Goal: Task Accomplishment & Management: Use online tool/utility

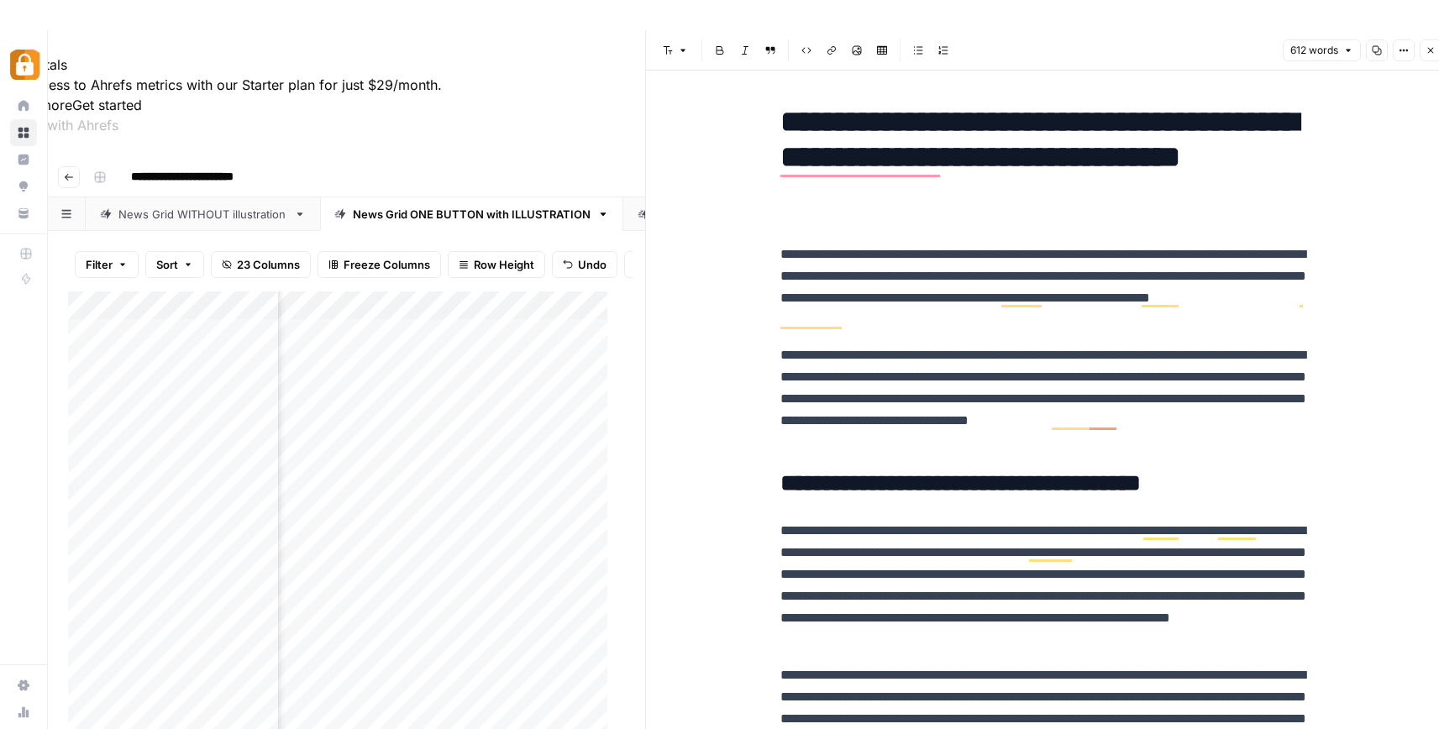
scroll to position [0, 1382]
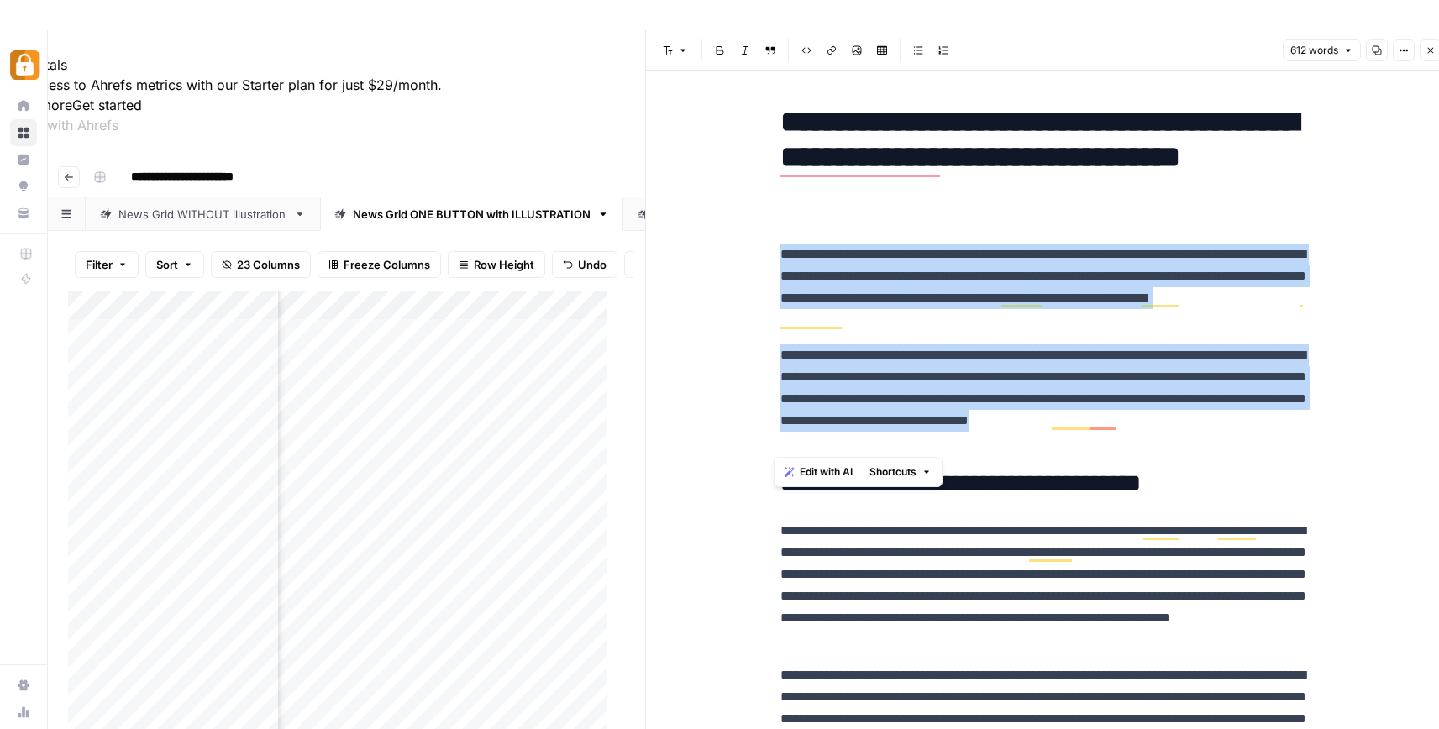
drag, startPoint x: 774, startPoint y: 252, endPoint x: 1204, endPoint y: 443, distance: 470.4
copy div "**********"
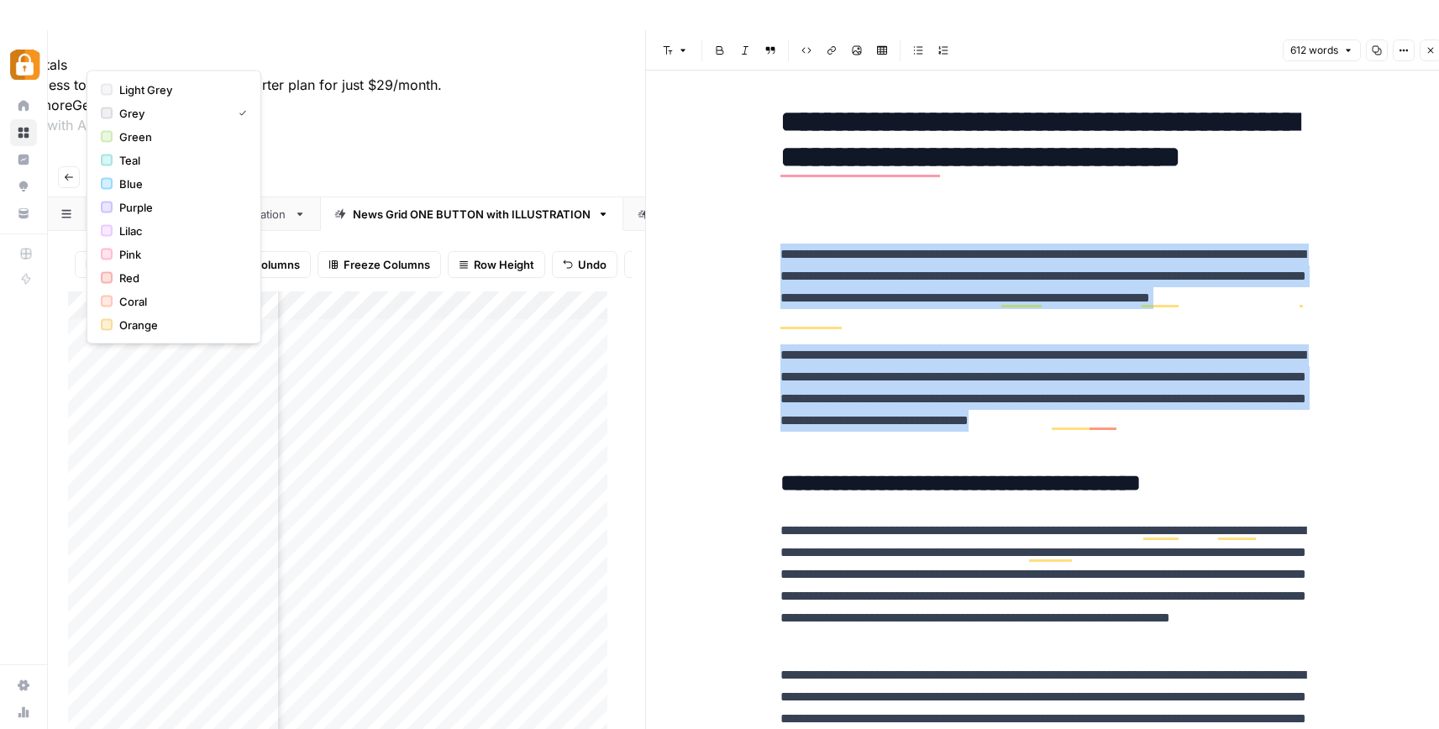
click at [97, 172] on rect "button" at bounding box center [100, 177] width 10 height 10
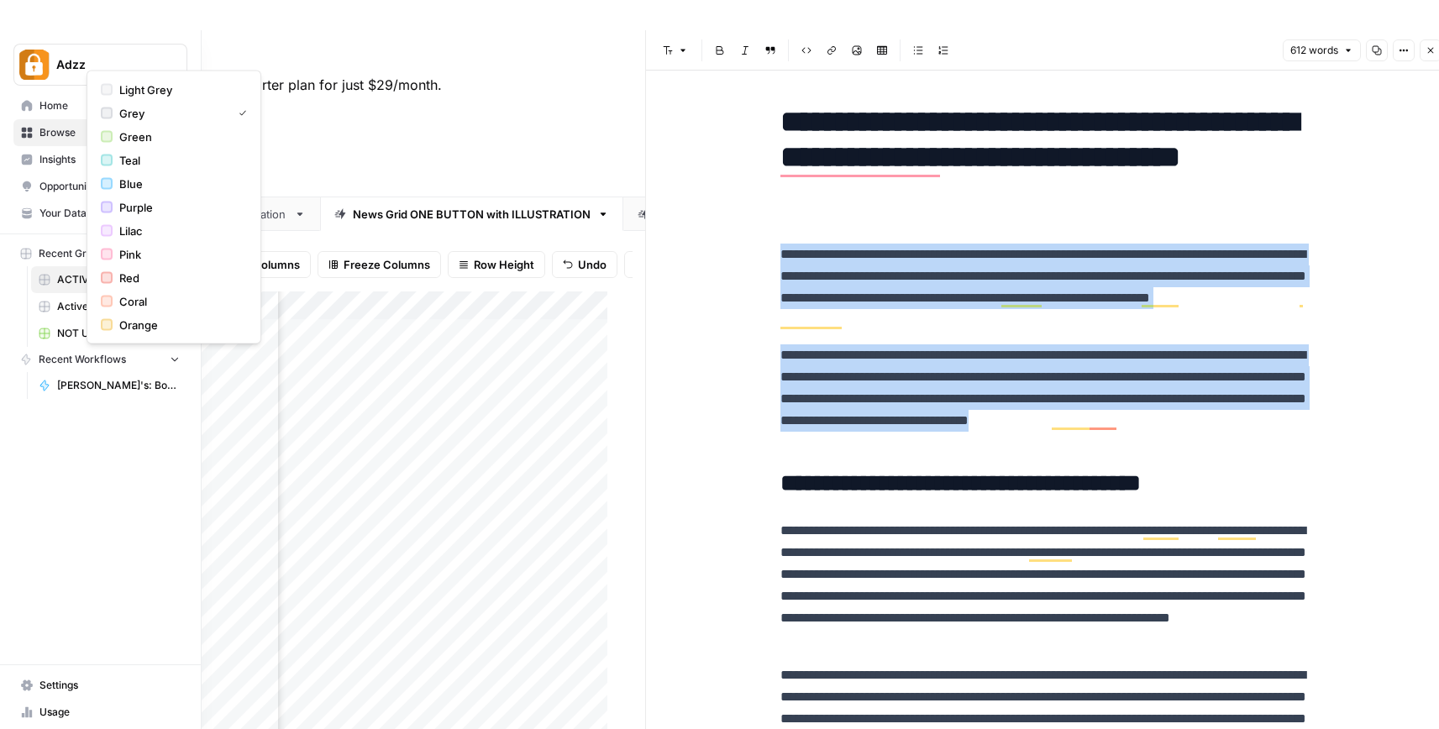
click at [35, 130] on link "Browse" at bounding box center [100, 132] width 174 height 27
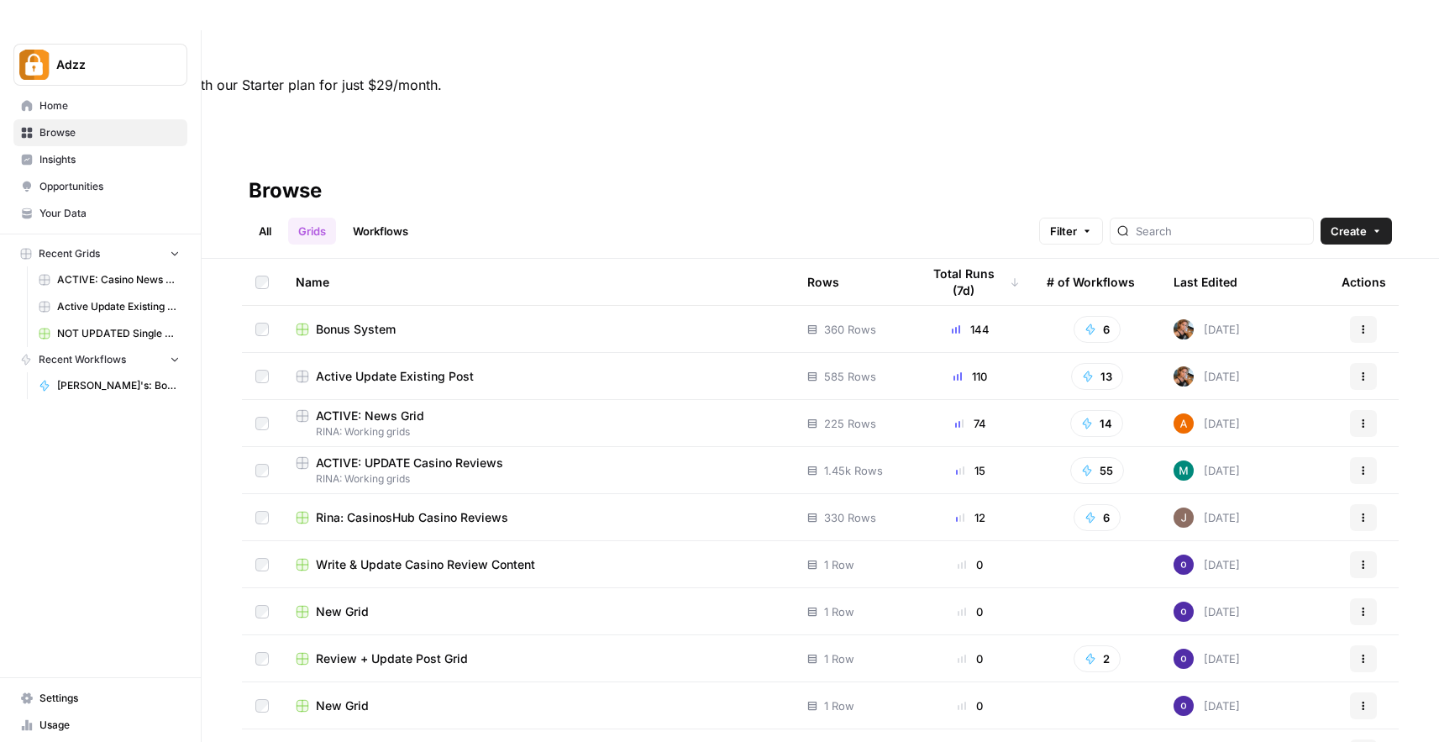
click at [444, 321] on div "Bonus System" at bounding box center [538, 329] width 485 height 17
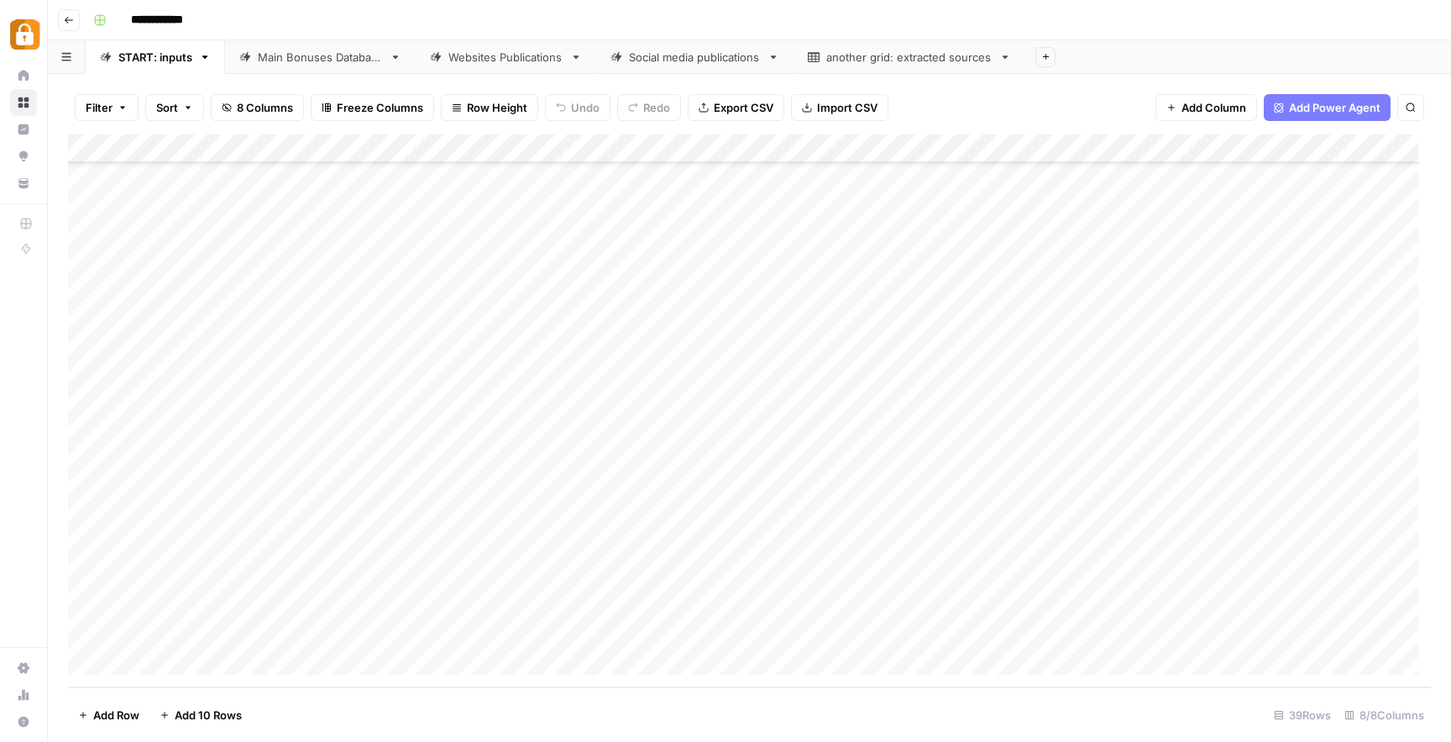
scroll to position [629, 0]
click at [354, 627] on div "Add Column" at bounding box center [749, 410] width 1363 height 553
click at [339, 669] on button "[PERSON_NAME]" at bounding box center [355, 669] width 103 height 20
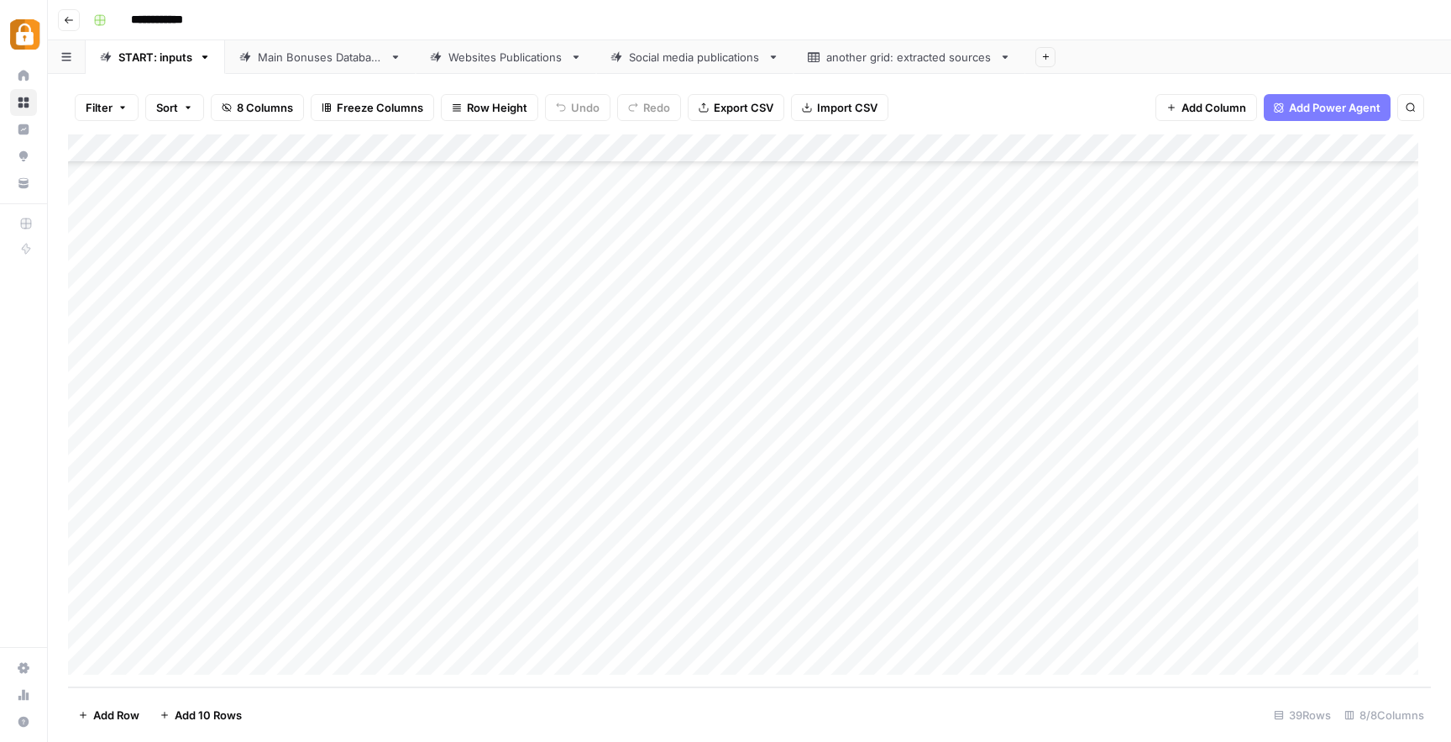
click at [492, 637] on div "Add Column" at bounding box center [749, 410] width 1363 height 553
click at [485, 624] on div "Add Column" at bounding box center [749, 410] width 1363 height 553
click at [485, 624] on textarea at bounding box center [562, 633] width 269 height 24
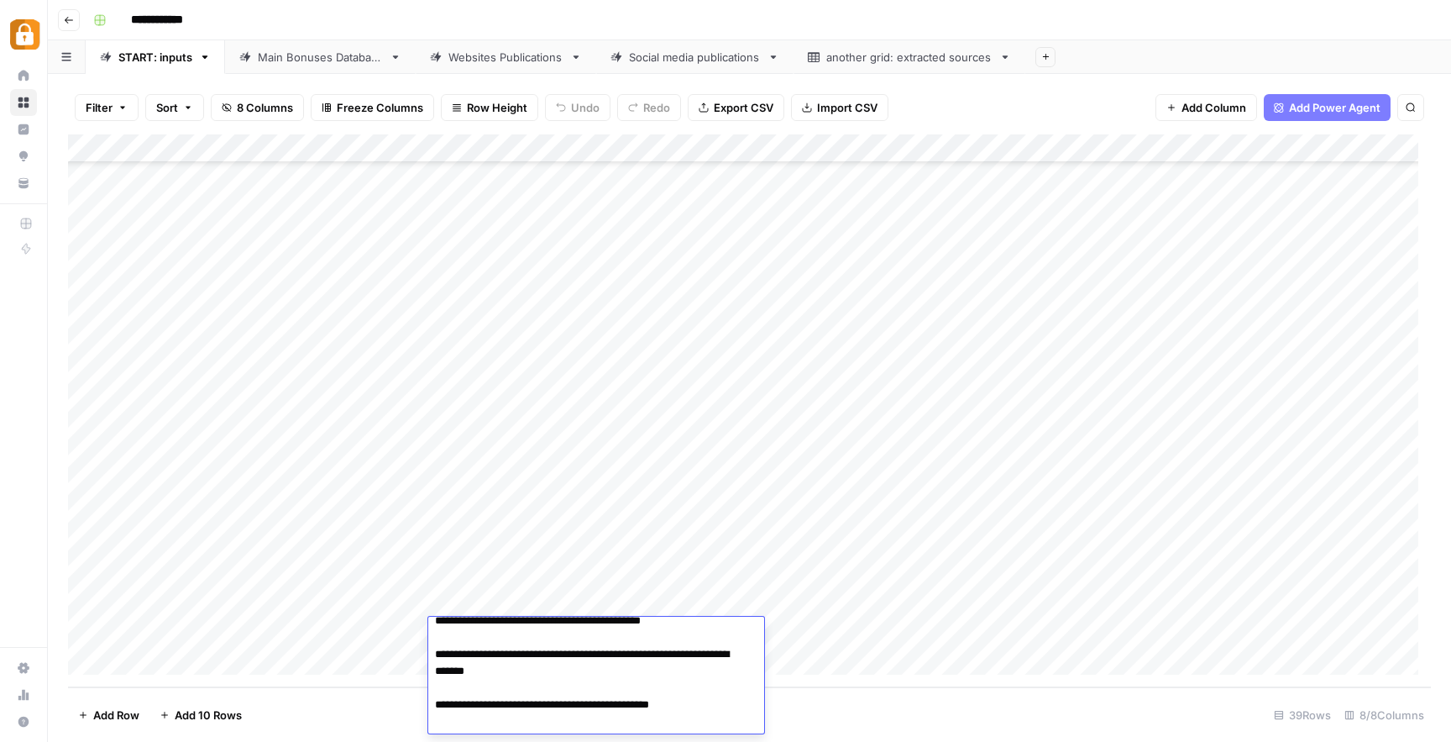
scroll to position [0, 0]
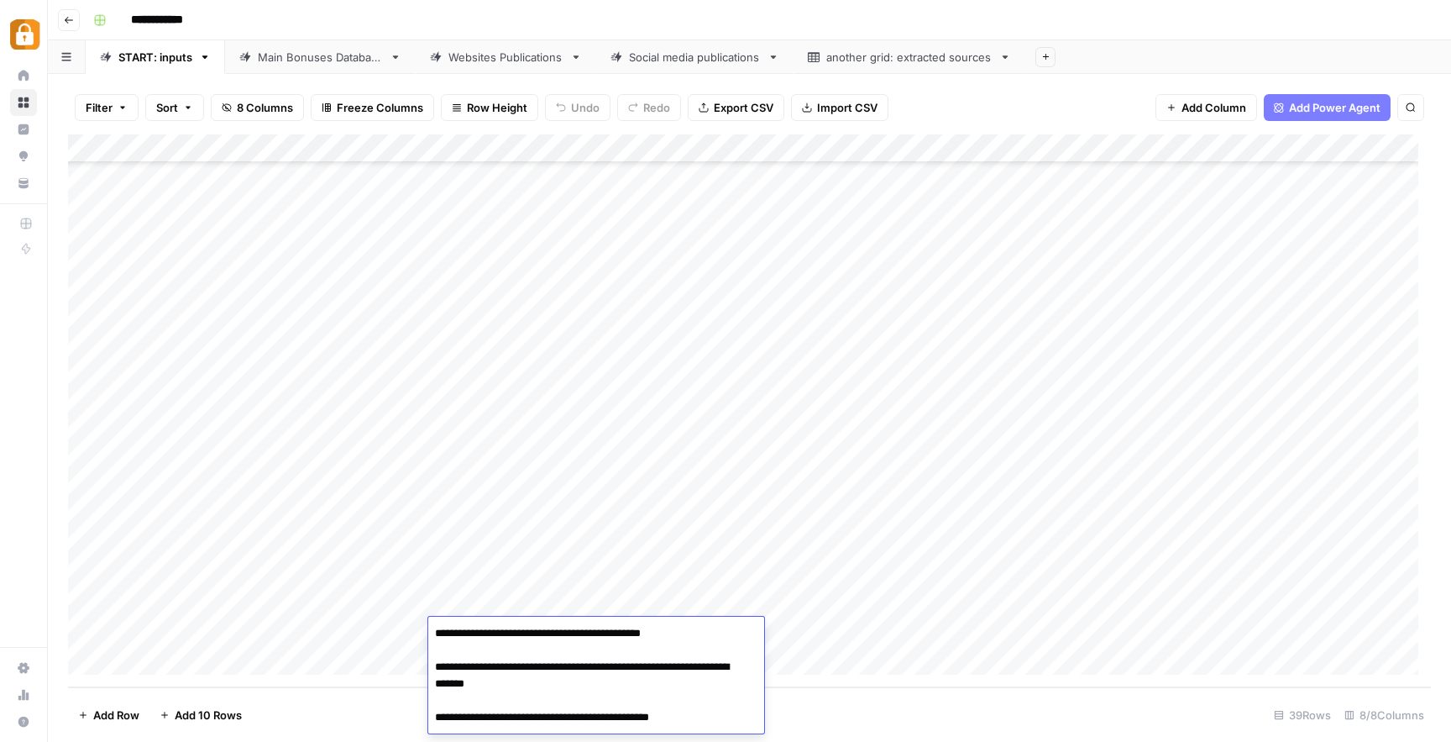
drag, startPoint x: 728, startPoint y: 634, endPoint x: 578, endPoint y: 635, distance: 150.3
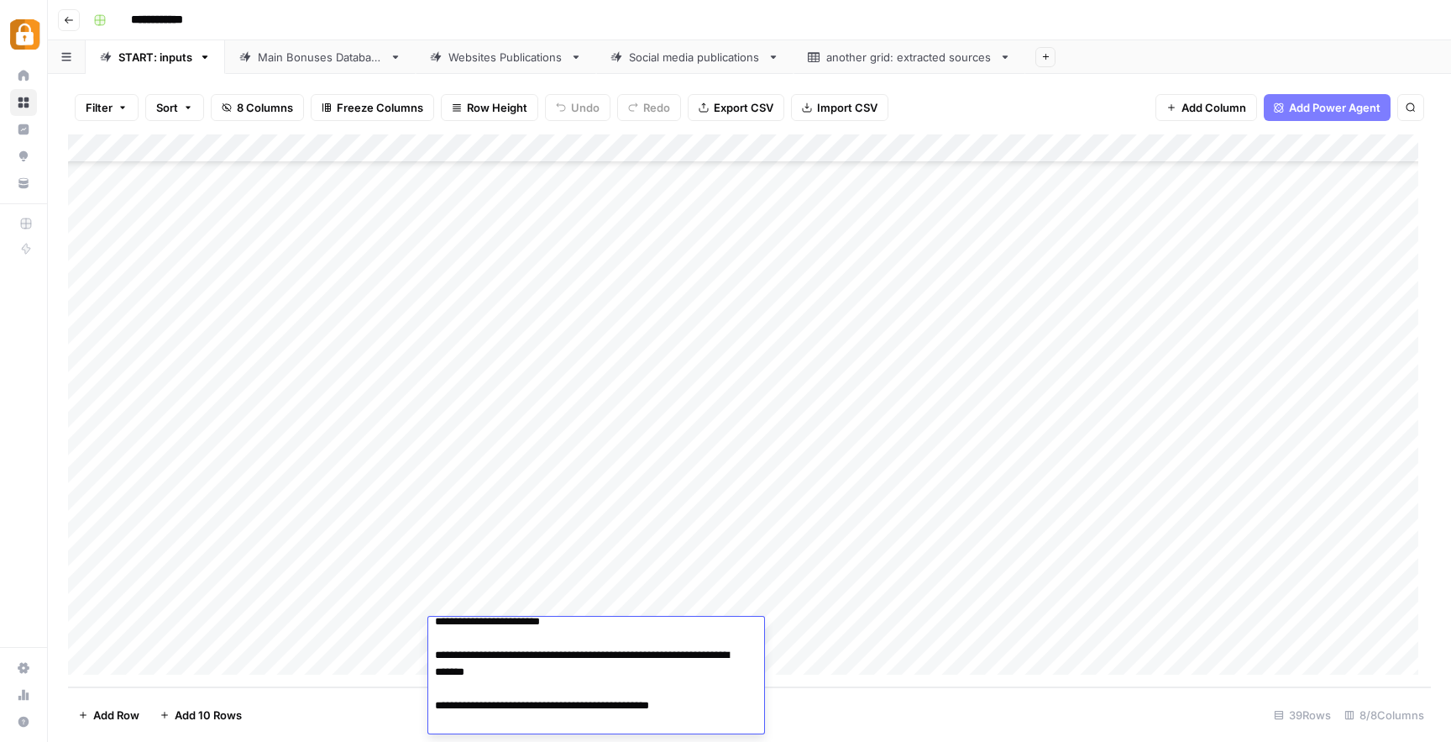
scroll to position [33, 0]
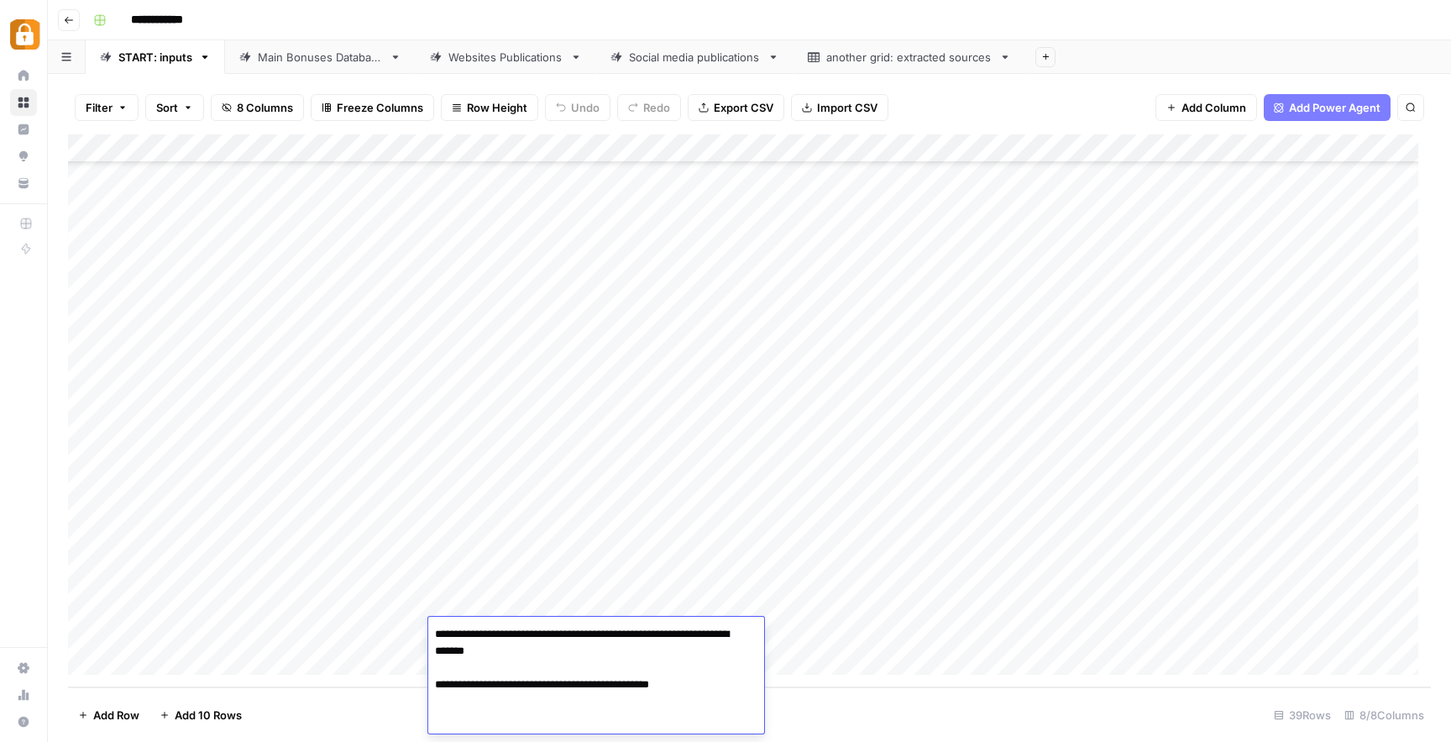
drag, startPoint x: 550, startPoint y: 648, endPoint x: 425, endPoint y: 629, distance: 126.6
click at [425, 629] on body "**********" at bounding box center [725, 371] width 1451 height 742
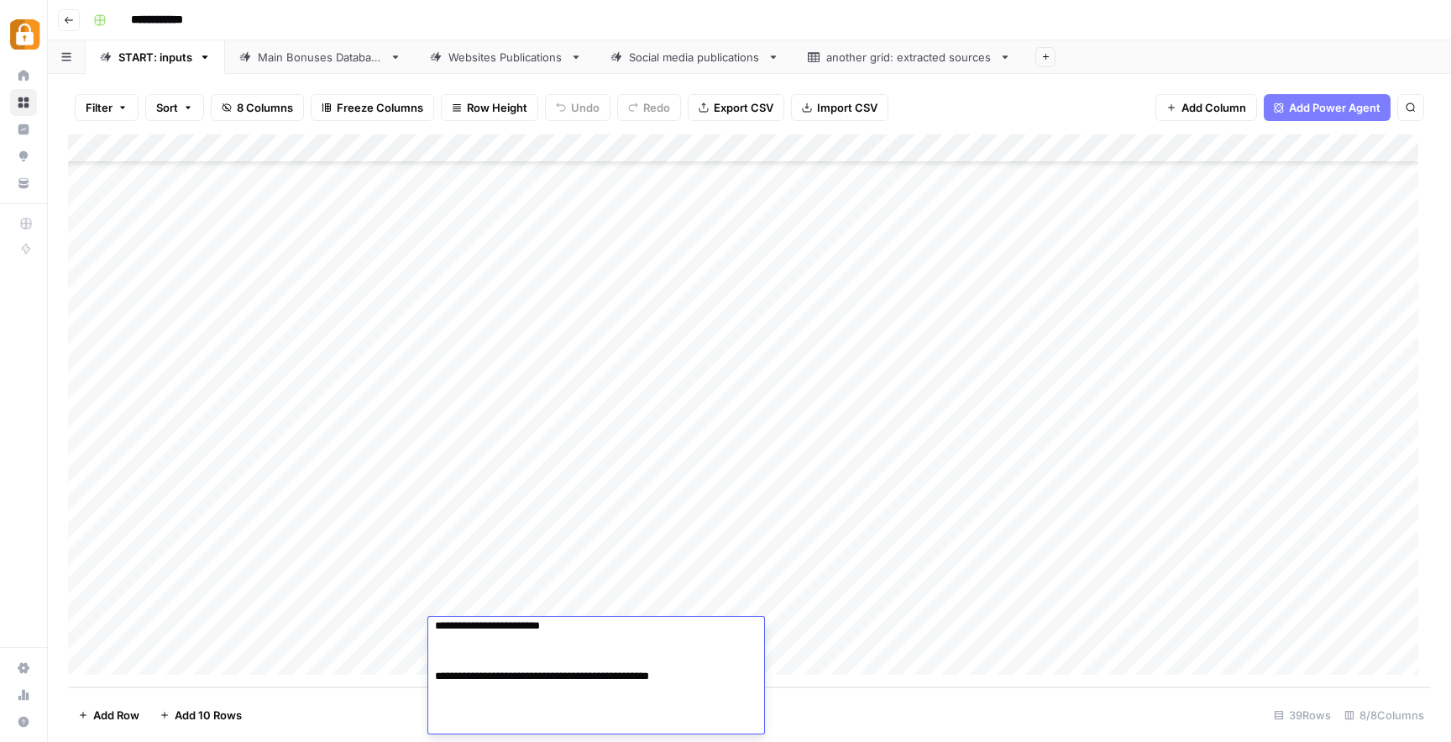
scroll to position [0, 0]
type textarea "**********"
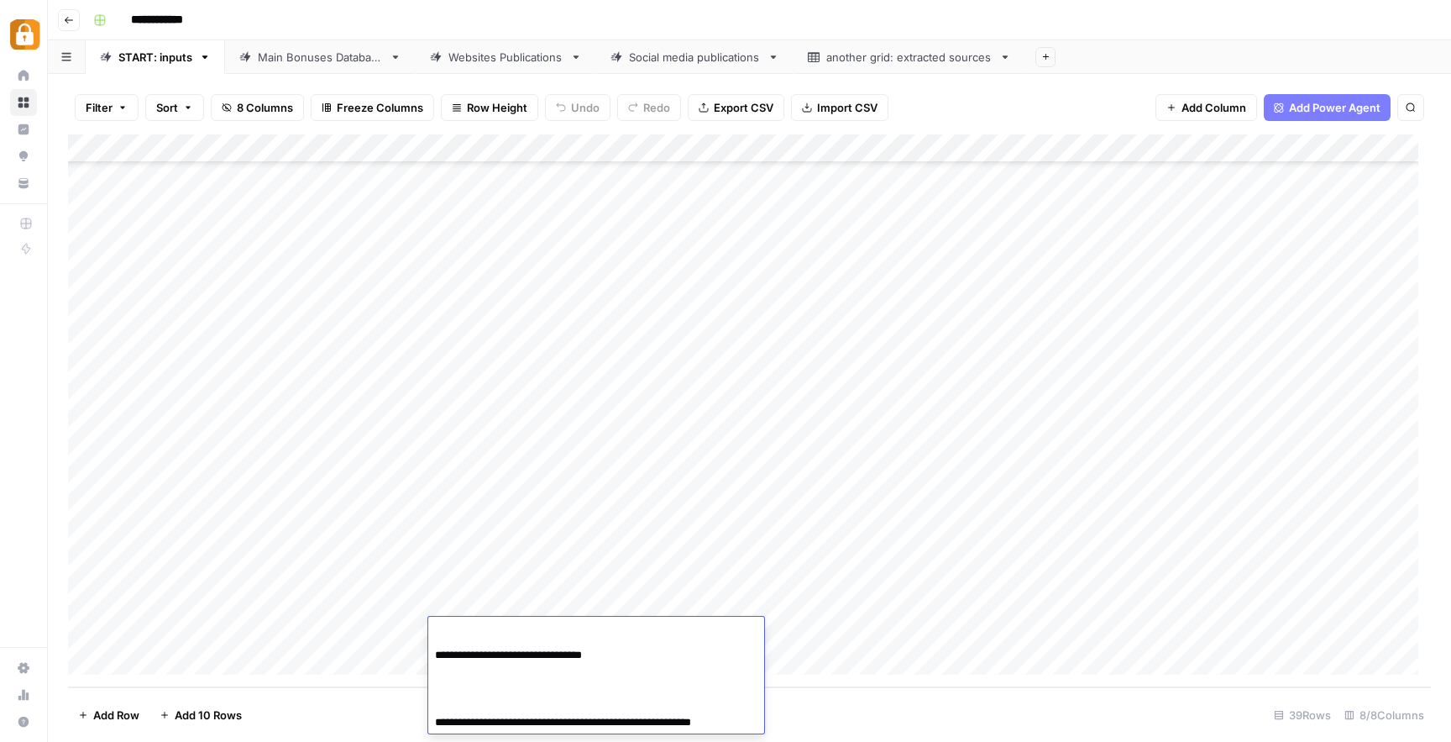
scroll to position [1256, 0]
click at [855, 606] on div "Add Column" at bounding box center [749, 410] width 1363 height 553
click at [813, 631] on div "Add Column" at bounding box center [749, 410] width 1363 height 553
click at [995, 630] on div "Add Column" at bounding box center [749, 410] width 1363 height 553
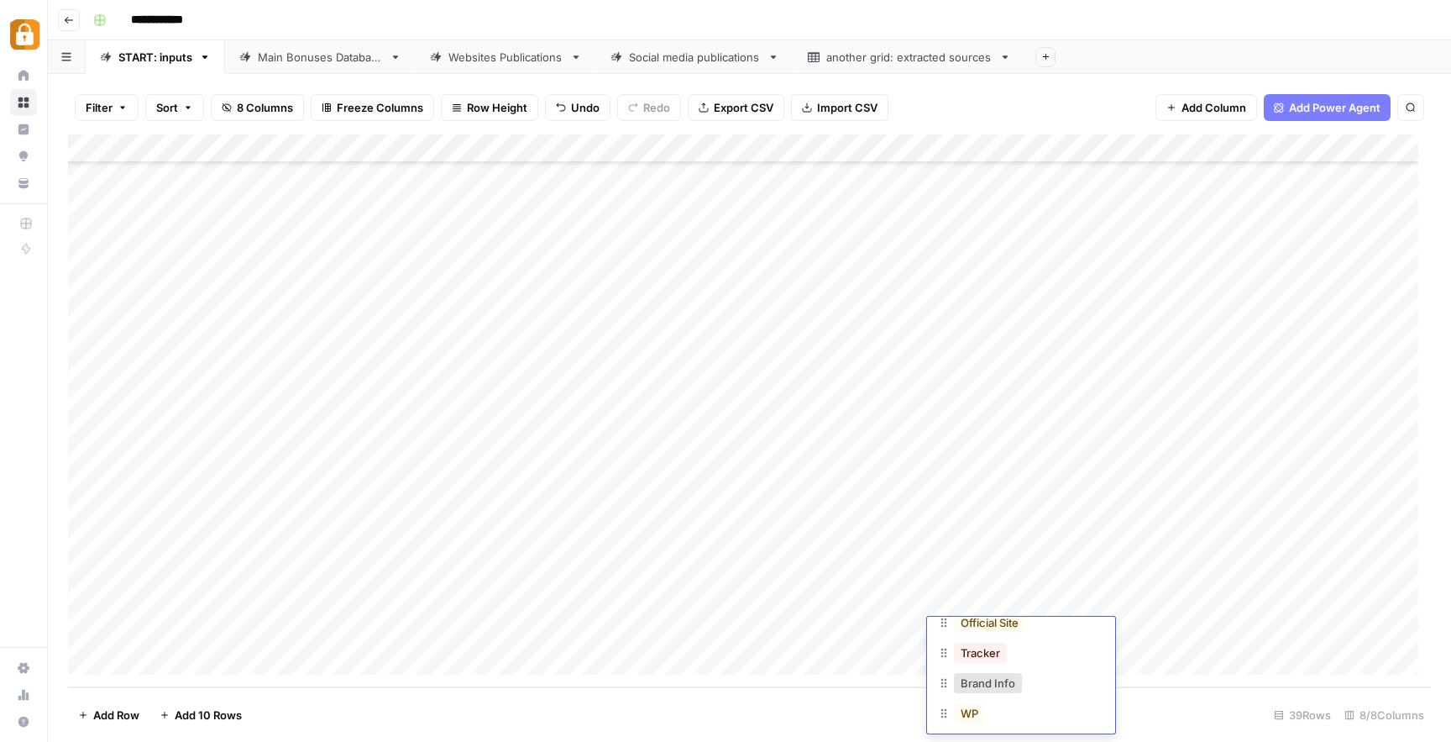
scroll to position [176, 0]
click at [999, 701] on div "WP" at bounding box center [1021, 705] width 168 height 30
click at [967, 699] on button "WP" at bounding box center [969, 703] width 31 height 20
click at [1177, 629] on div "Add Column" at bounding box center [749, 410] width 1363 height 553
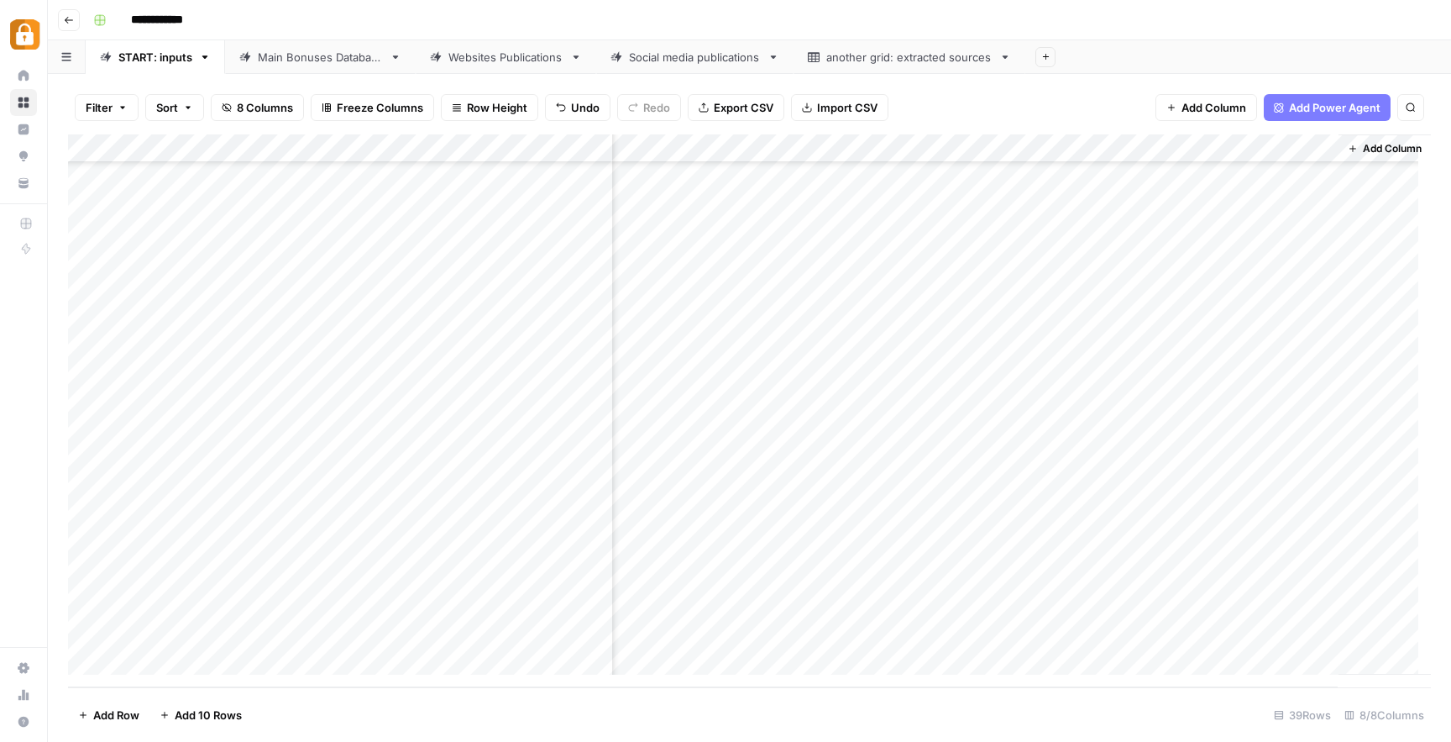
click at [302, 59] on div "Main Bonuses Database" at bounding box center [320, 57] width 125 height 17
click at [619, 538] on div "Add Column" at bounding box center [749, 410] width 1363 height 553
click at [619, 594] on div "Add Column" at bounding box center [749, 410] width 1363 height 553
drag, startPoint x: 719, startPoint y: 616, endPoint x: 721, endPoint y: 632, distance: 16.2
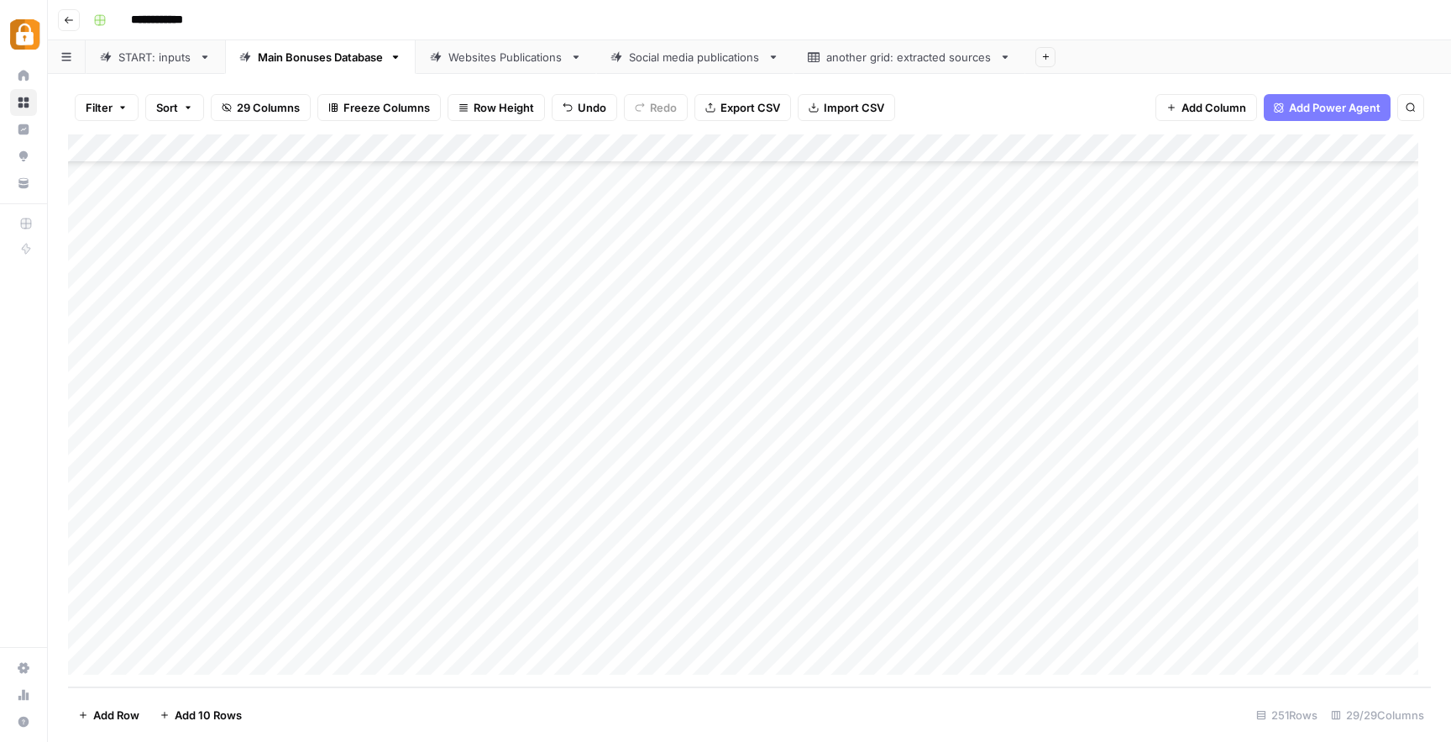
click at [721, 632] on div "Add Column" at bounding box center [749, 410] width 1363 height 553
click at [1051, 600] on div "Add Column" at bounding box center [749, 410] width 1363 height 553
click at [1051, 627] on div "Add Column" at bounding box center [749, 410] width 1363 height 553
click at [713, 597] on div "Add Column" at bounding box center [749, 410] width 1363 height 553
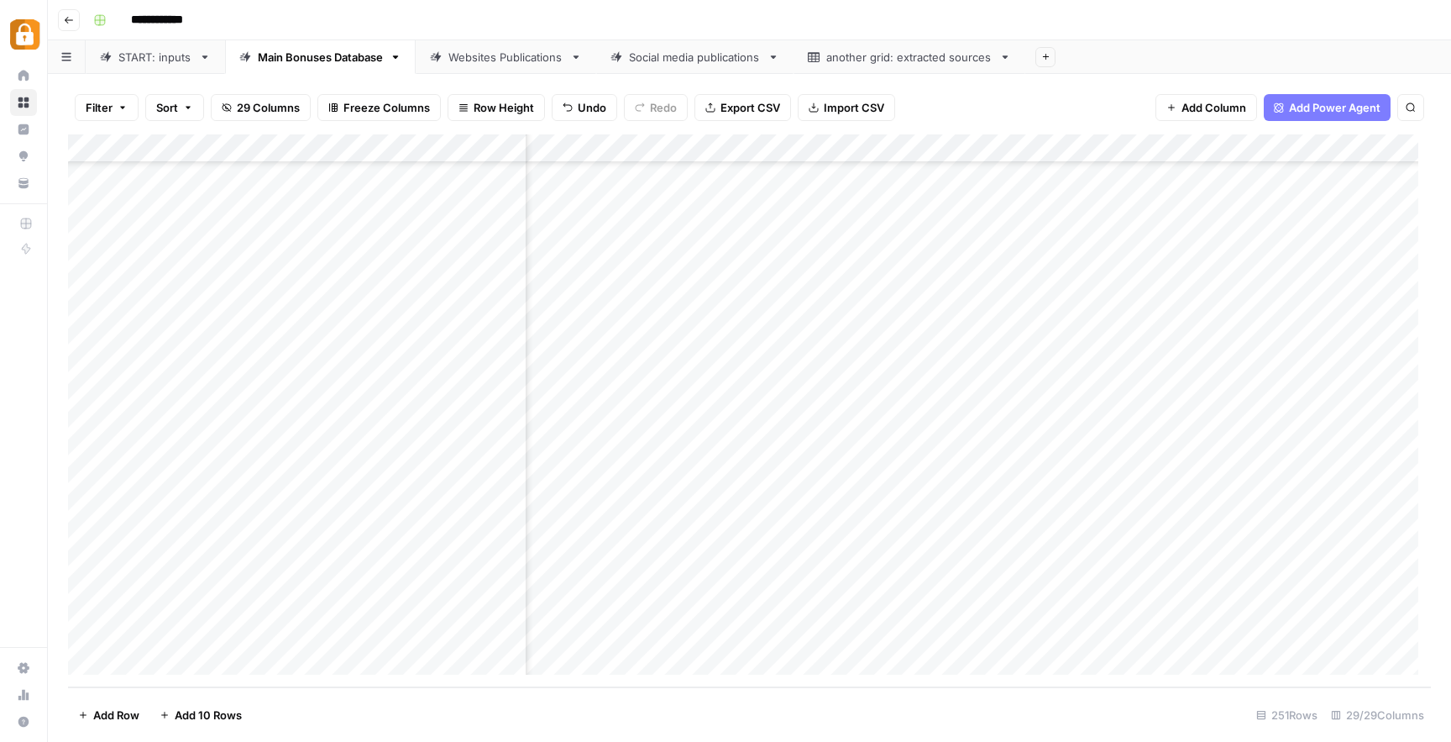
click at [713, 597] on div "Add Column" at bounding box center [749, 410] width 1363 height 553
click at [865, 574] on div "Add Column" at bounding box center [749, 410] width 1363 height 553
click at [868, 604] on div "Add Column" at bounding box center [749, 410] width 1363 height 553
drag, startPoint x: 868, startPoint y: 604, endPoint x: 808, endPoint y: 609, distance: 60.7
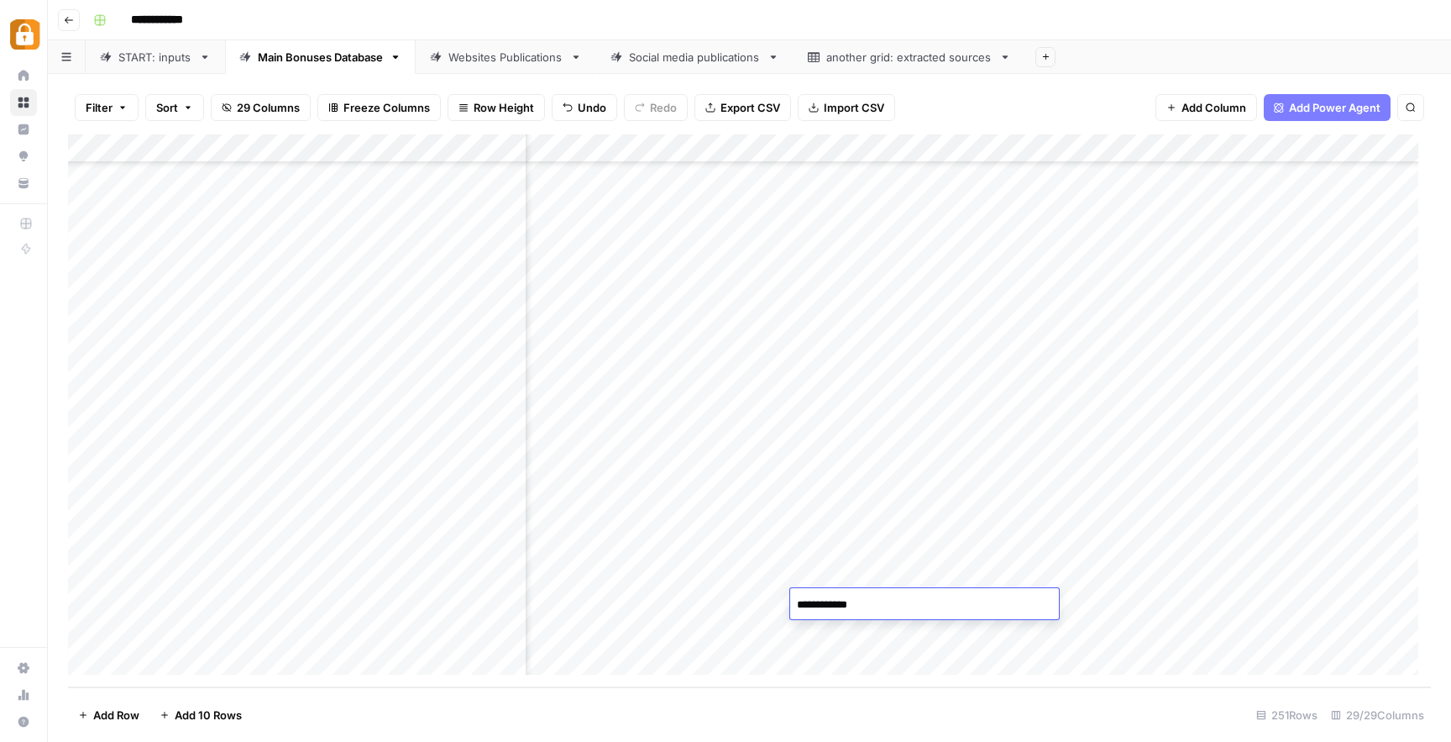
click at [803, 603] on textarea "**********" at bounding box center [924, 605] width 269 height 24
type textarea "*"
click at [751, 601] on div "Add Column" at bounding box center [749, 410] width 1363 height 553
click at [751, 601] on textarea "**********" at bounding box center [700, 613] width 336 height 40
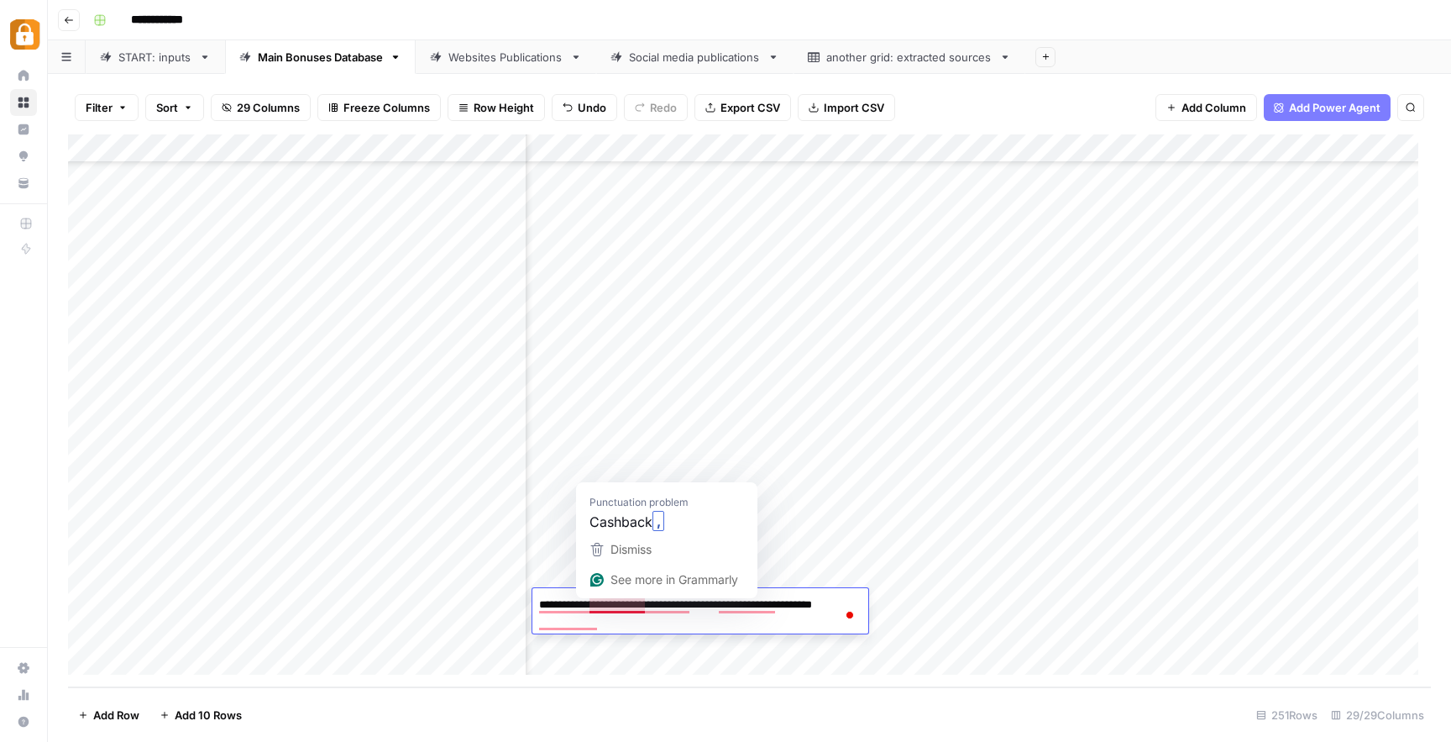
drag, startPoint x: 587, startPoint y: 606, endPoint x: 670, endPoint y: 627, distance: 85.8
click at [670, 627] on textarea "**********" at bounding box center [700, 613] width 336 height 40
type textarea "*******"
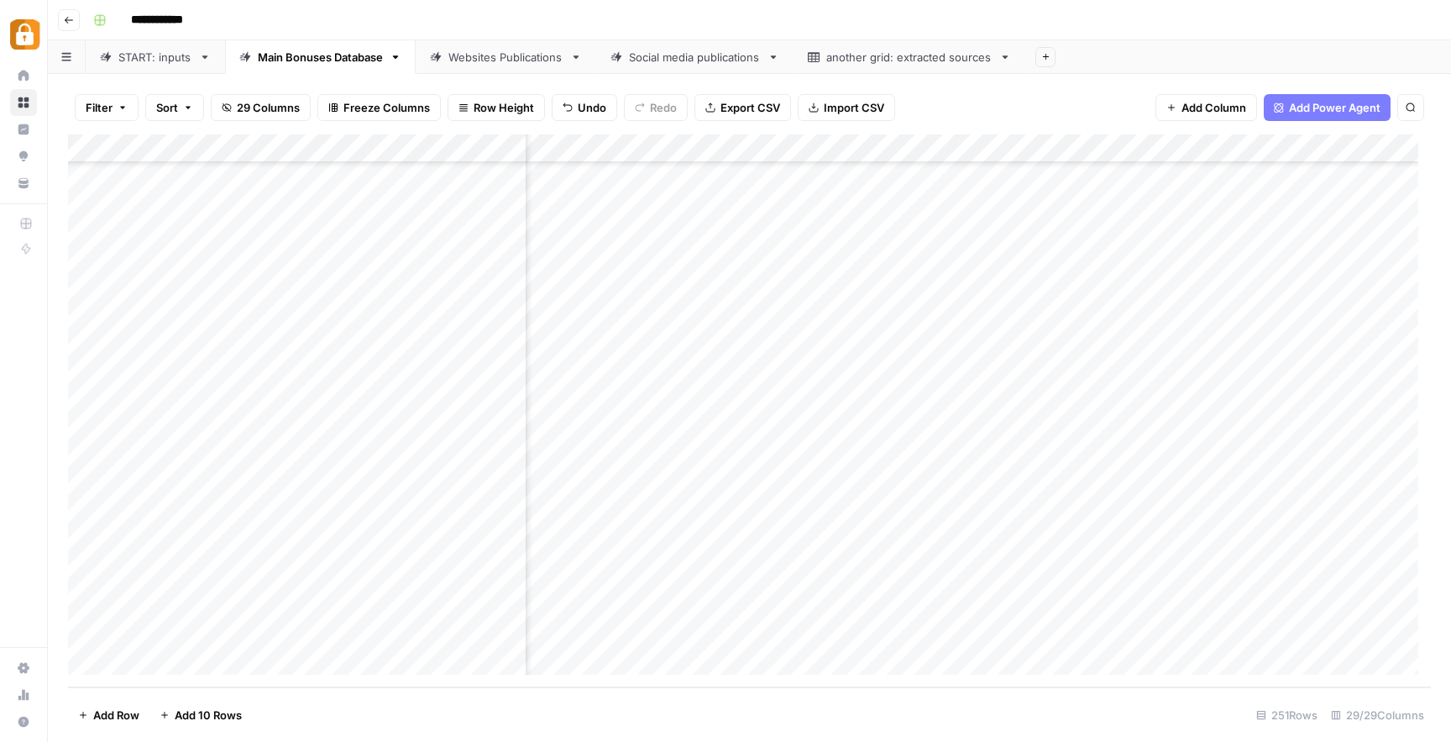
click at [679, 568] on div "Add Column" at bounding box center [749, 410] width 1363 height 553
click at [717, 635] on div "Add Column" at bounding box center [749, 410] width 1363 height 553
click at [841, 633] on div "Add Column" at bounding box center [749, 410] width 1363 height 553
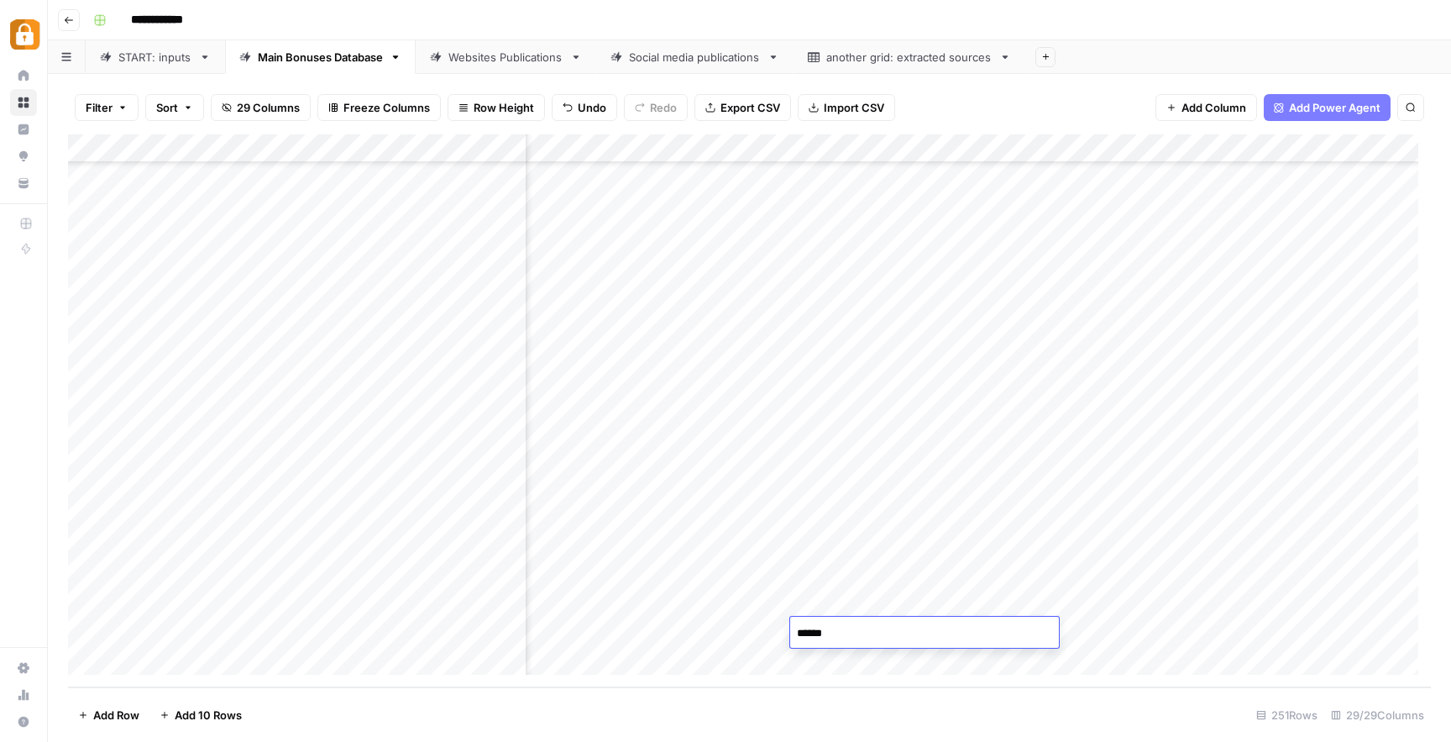
drag, startPoint x: 833, startPoint y: 629, endPoint x: 810, endPoint y: 630, distance: 22.7
click at [810, 630] on textarea "******" at bounding box center [924, 633] width 269 height 24
type textarea "***"
click at [715, 625] on div "Add Column" at bounding box center [749, 410] width 1363 height 553
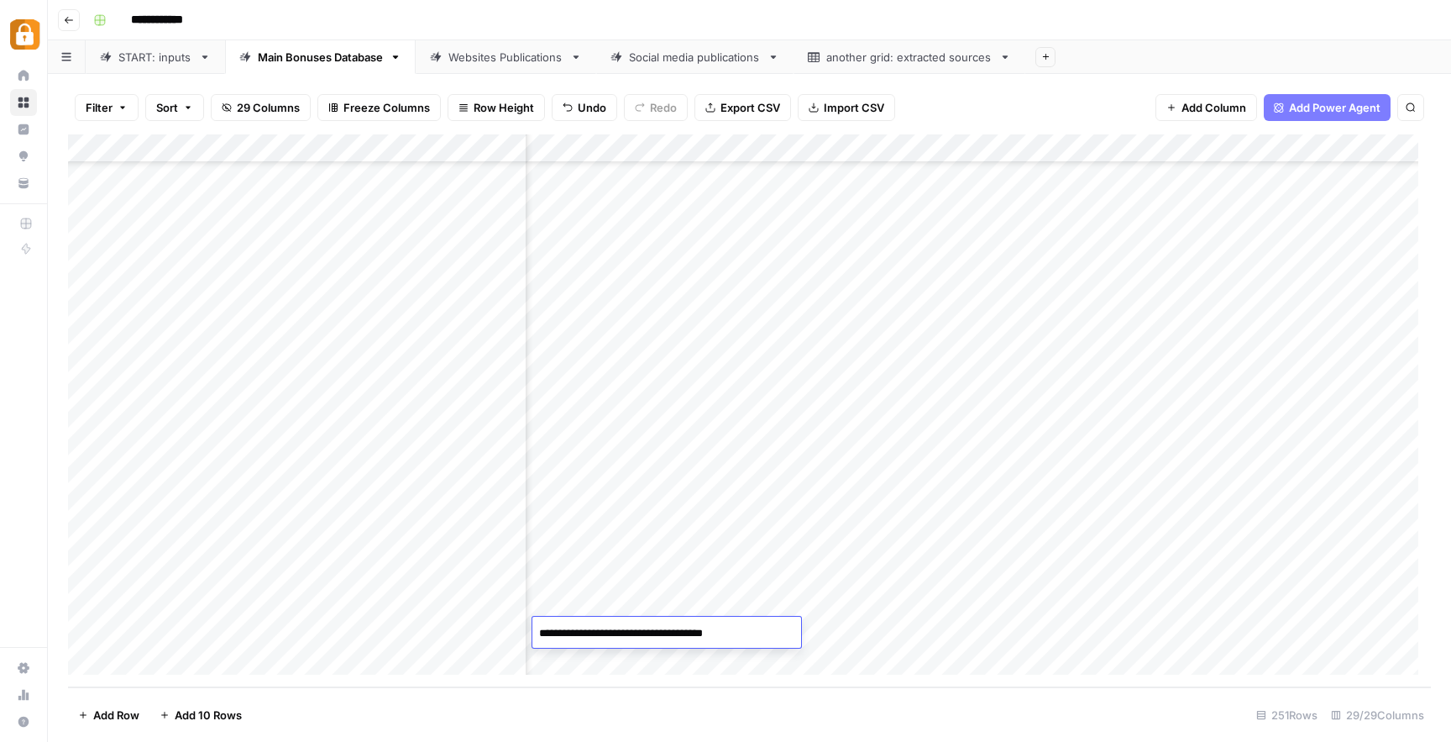
drag, startPoint x: 765, startPoint y: 632, endPoint x: 650, endPoint y: 637, distance: 115.2
click at [650, 637] on textarea "**********" at bounding box center [666, 633] width 269 height 24
type textarea "**********"
click at [863, 606] on div "Add Column" at bounding box center [749, 410] width 1363 height 553
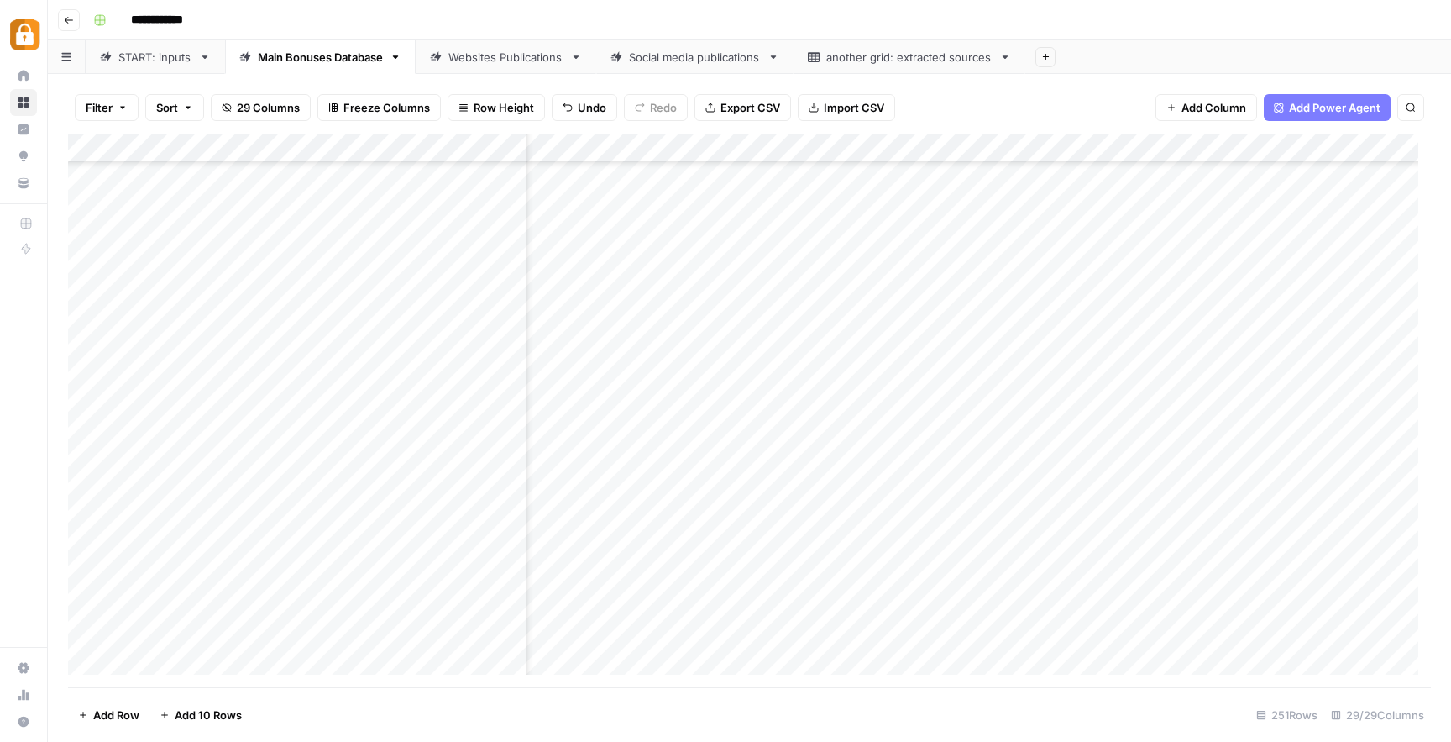
click at [496, 60] on div "Websites Publications" at bounding box center [505, 57] width 115 height 17
click at [1389, 603] on div "Add Column" at bounding box center [749, 410] width 1363 height 553
click at [1387, 632] on div "Add Column" at bounding box center [749, 410] width 1363 height 553
click at [700, 600] on div "Add Column" at bounding box center [749, 410] width 1363 height 553
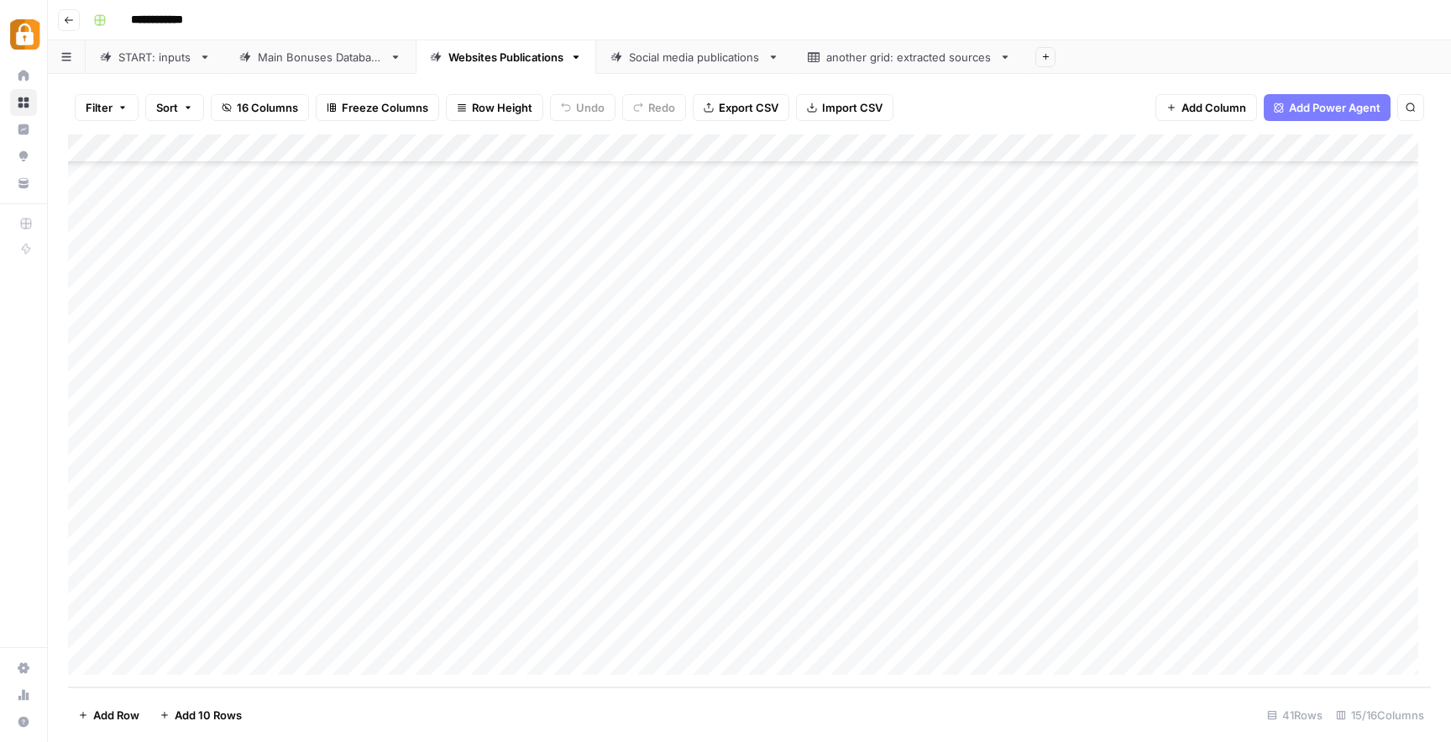
click at [700, 600] on div "Add Column" at bounding box center [749, 410] width 1363 height 553
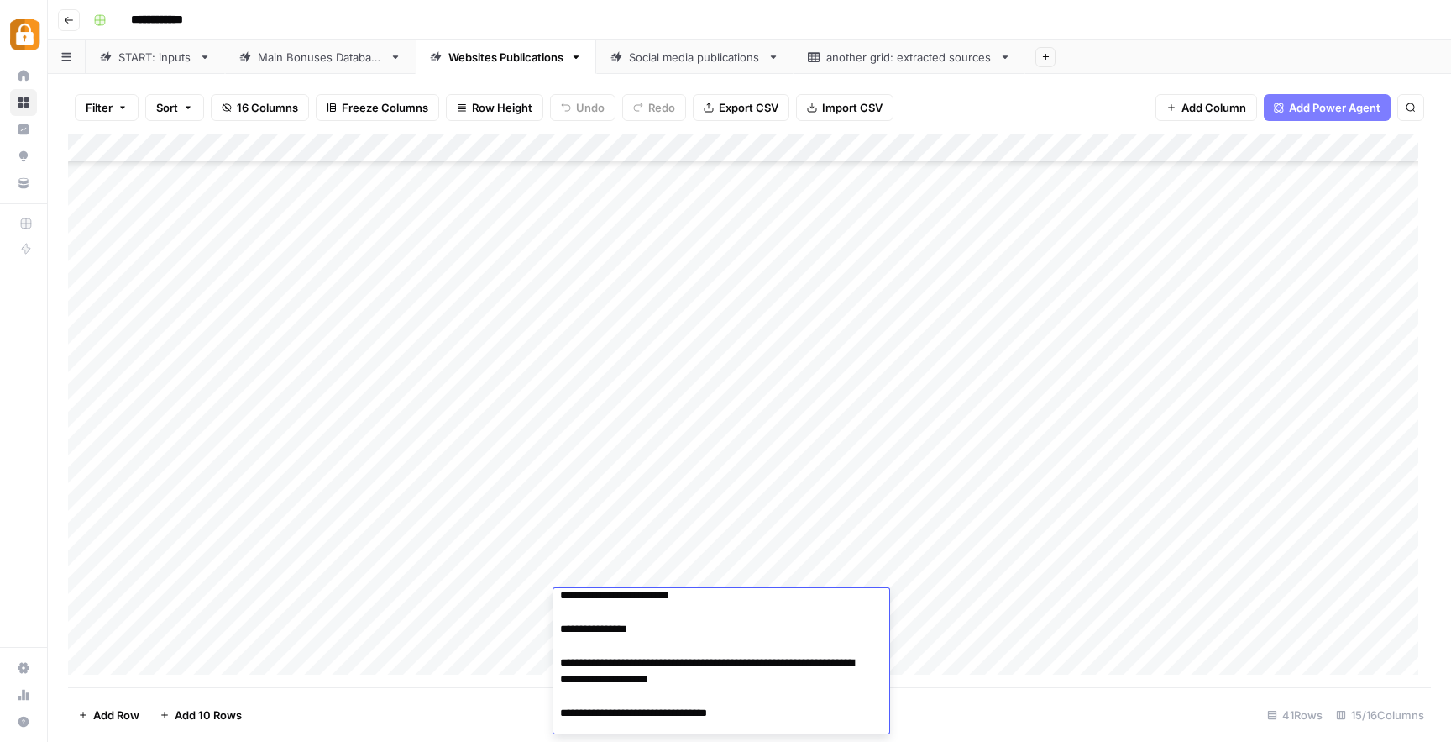
scroll to position [219, 0]
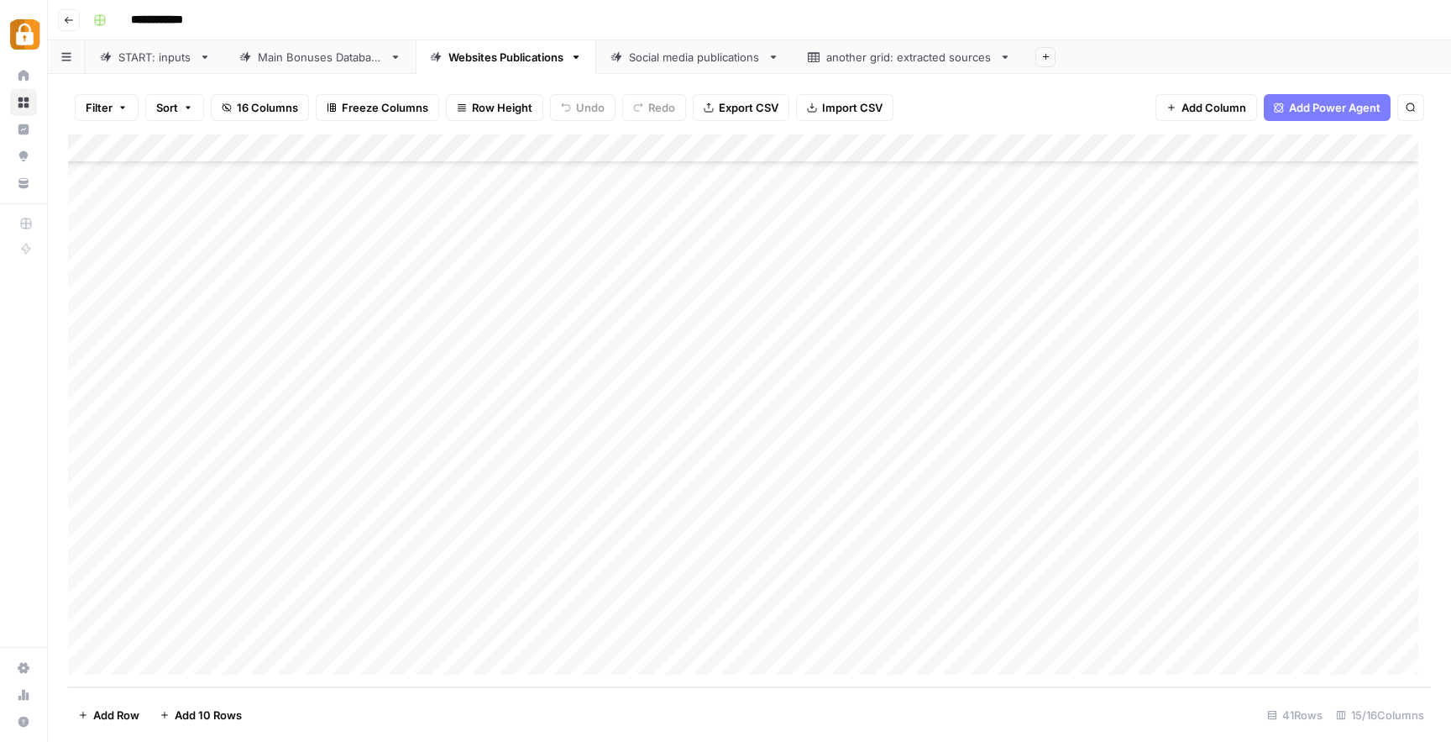
click at [1060, 600] on div "Add Column" at bounding box center [749, 410] width 1363 height 553
click at [710, 622] on div "Add Column" at bounding box center [749, 410] width 1363 height 553
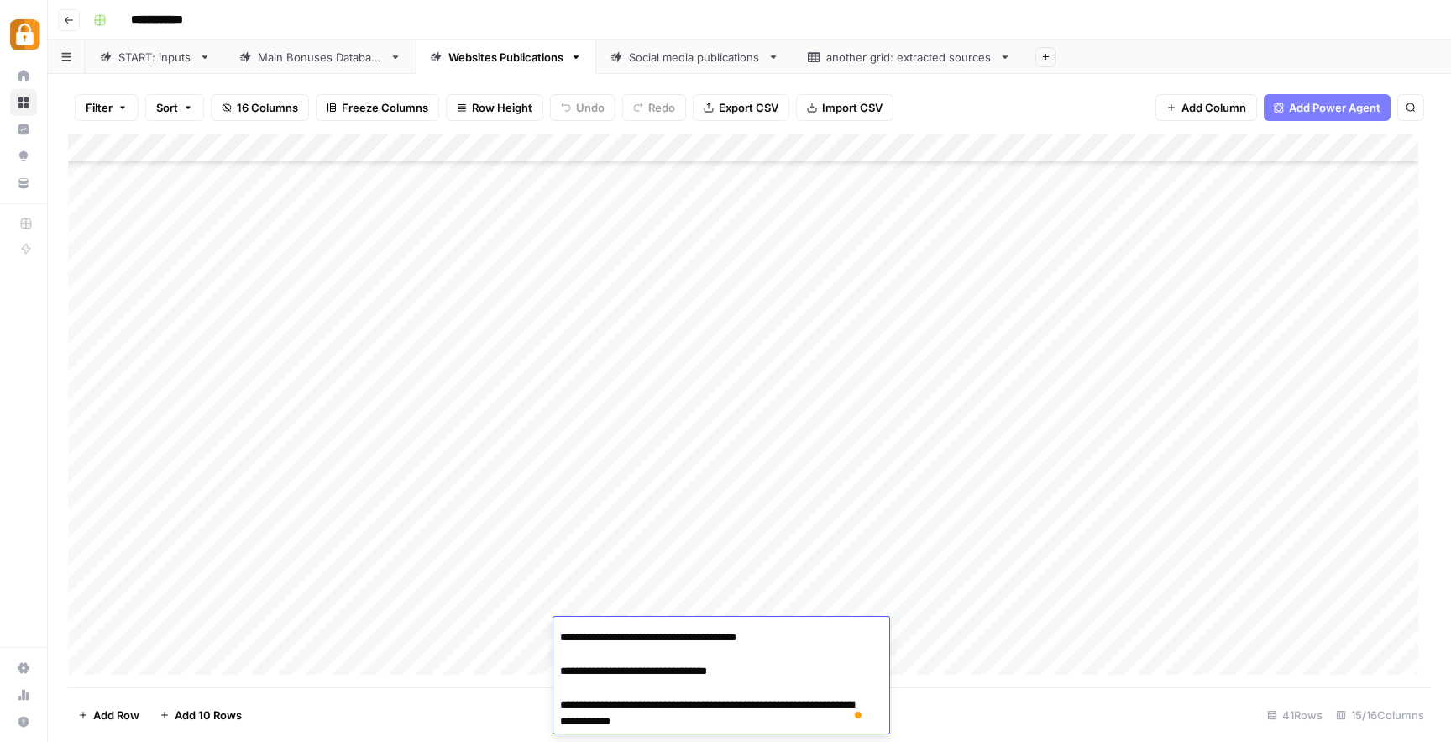
scroll to position [0, 0]
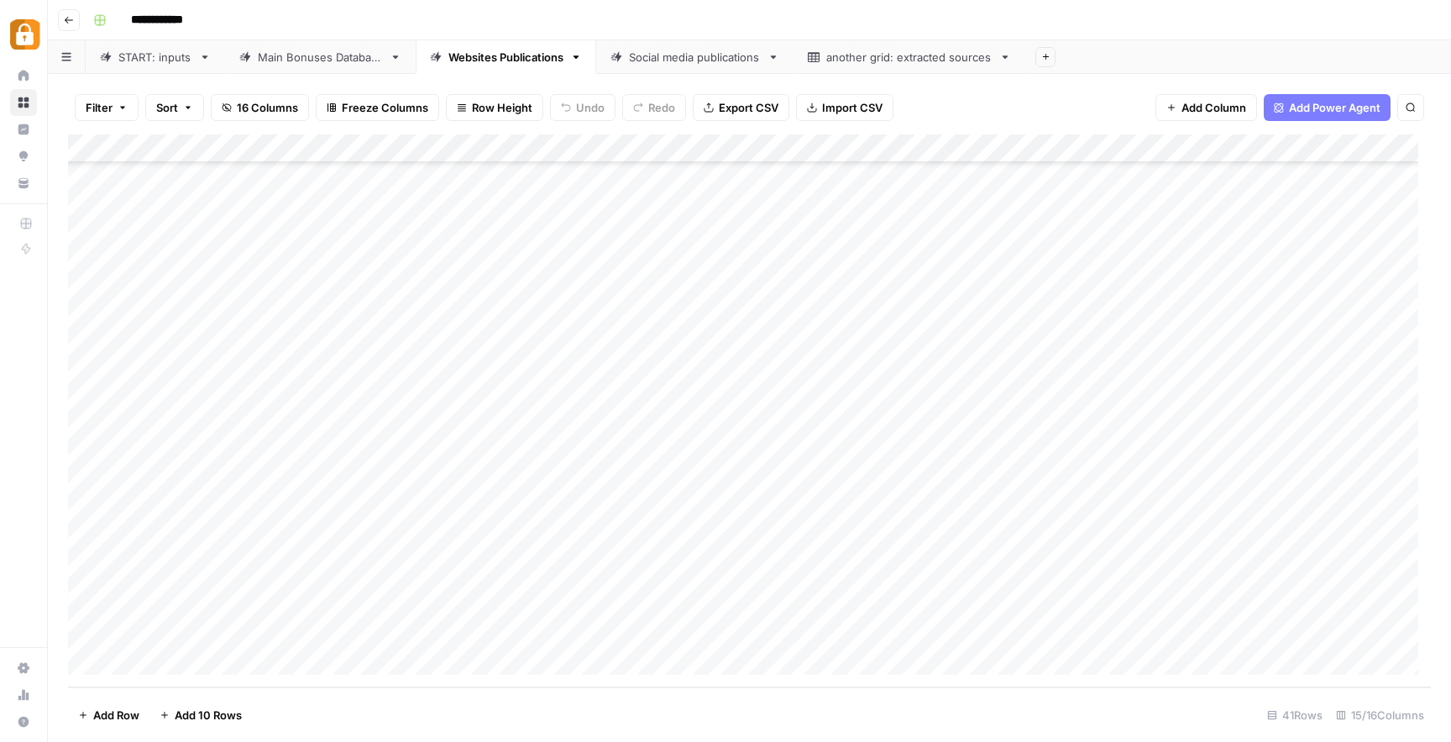
click at [1012, 585] on div "Add Column" at bounding box center [749, 410] width 1363 height 553
click at [176, 63] on div "START: inputs" at bounding box center [155, 57] width 74 height 17
click at [359, 648] on div "Add Column" at bounding box center [749, 410] width 1363 height 553
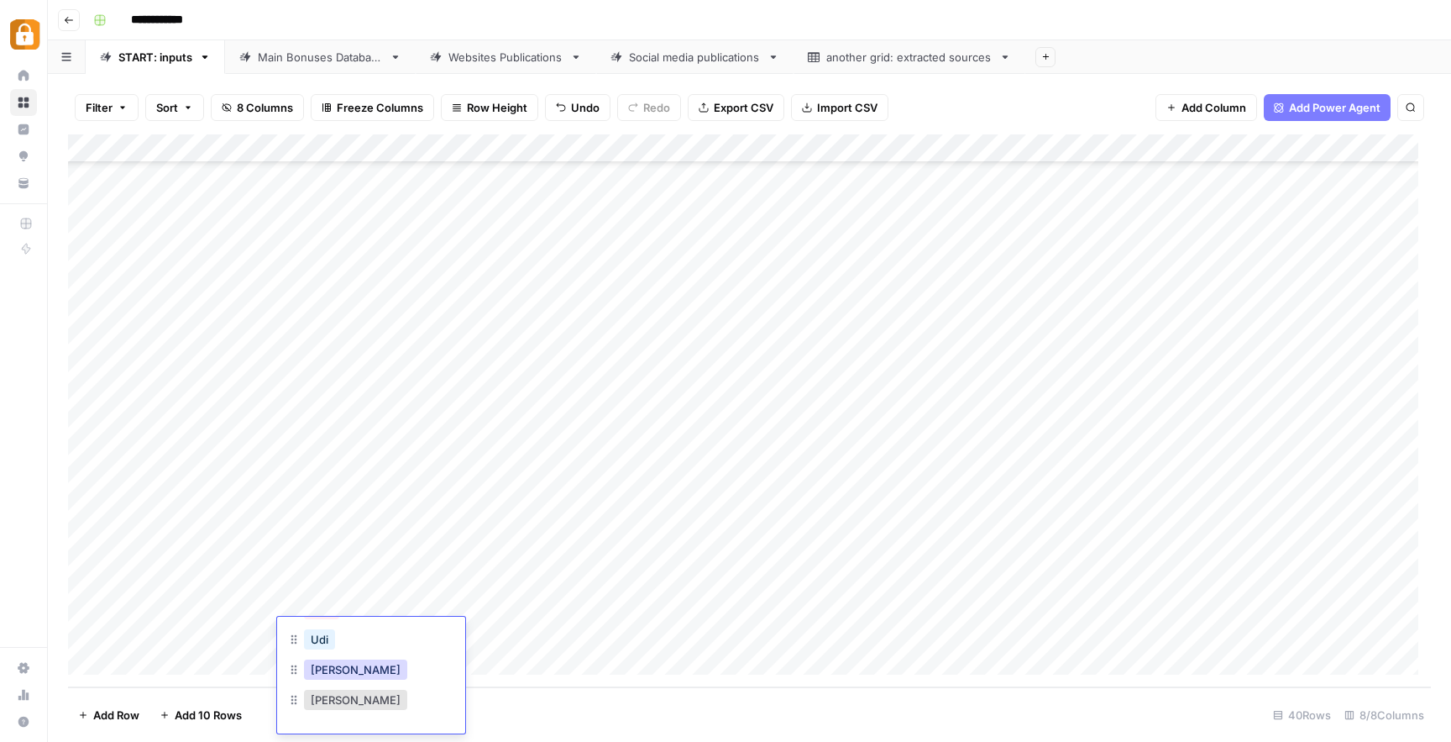
click at [339, 663] on button "[PERSON_NAME]" at bounding box center [355, 669] width 103 height 20
click at [543, 627] on div "Add Column" at bounding box center [749, 410] width 1363 height 553
click at [669, 641] on div "Add Column" at bounding box center [749, 410] width 1363 height 553
click at [965, 637] on div "Add Column" at bounding box center [749, 410] width 1363 height 553
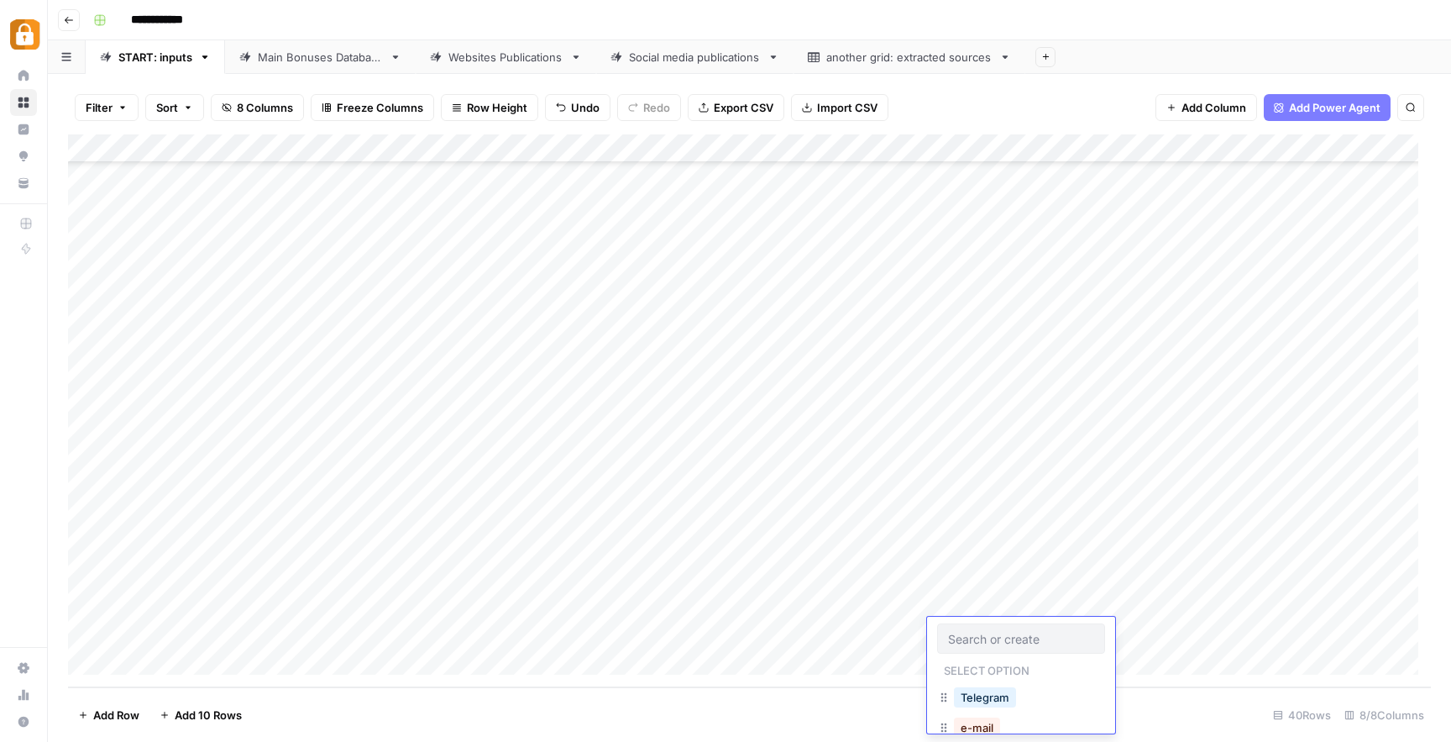
click at [965, 637] on input "text" at bounding box center [1021, 638] width 146 height 15
click at [978, 645] on button "Official Site" at bounding box center [989, 643] width 71 height 20
click at [1196, 627] on div "Add Column" at bounding box center [749, 410] width 1363 height 553
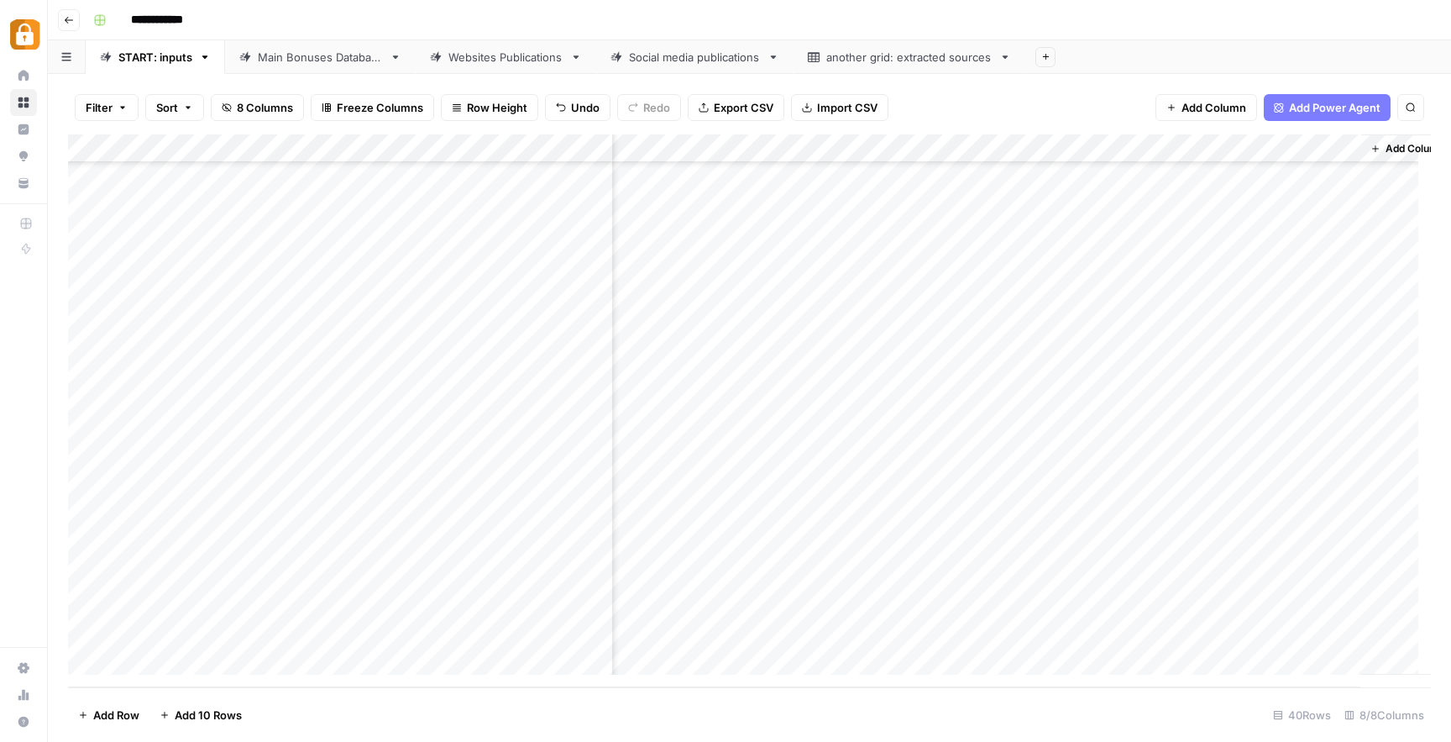
scroll to position [658, 363]
click at [1141, 632] on div "Add Column" at bounding box center [749, 410] width 1363 height 553
click at [1141, 632] on div at bounding box center [1175, 631] width 301 height 31
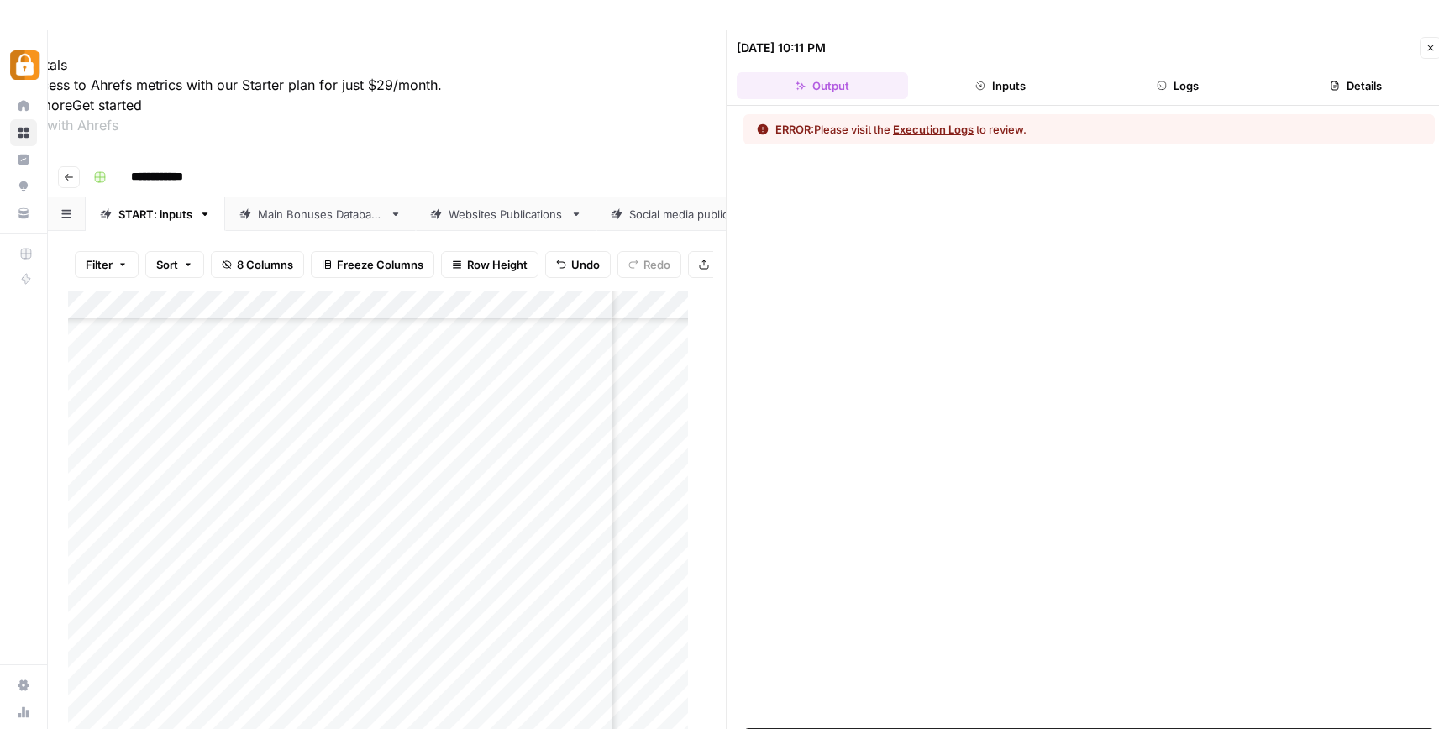
click at [1171, 87] on button "Logs" at bounding box center [1178, 85] width 171 height 27
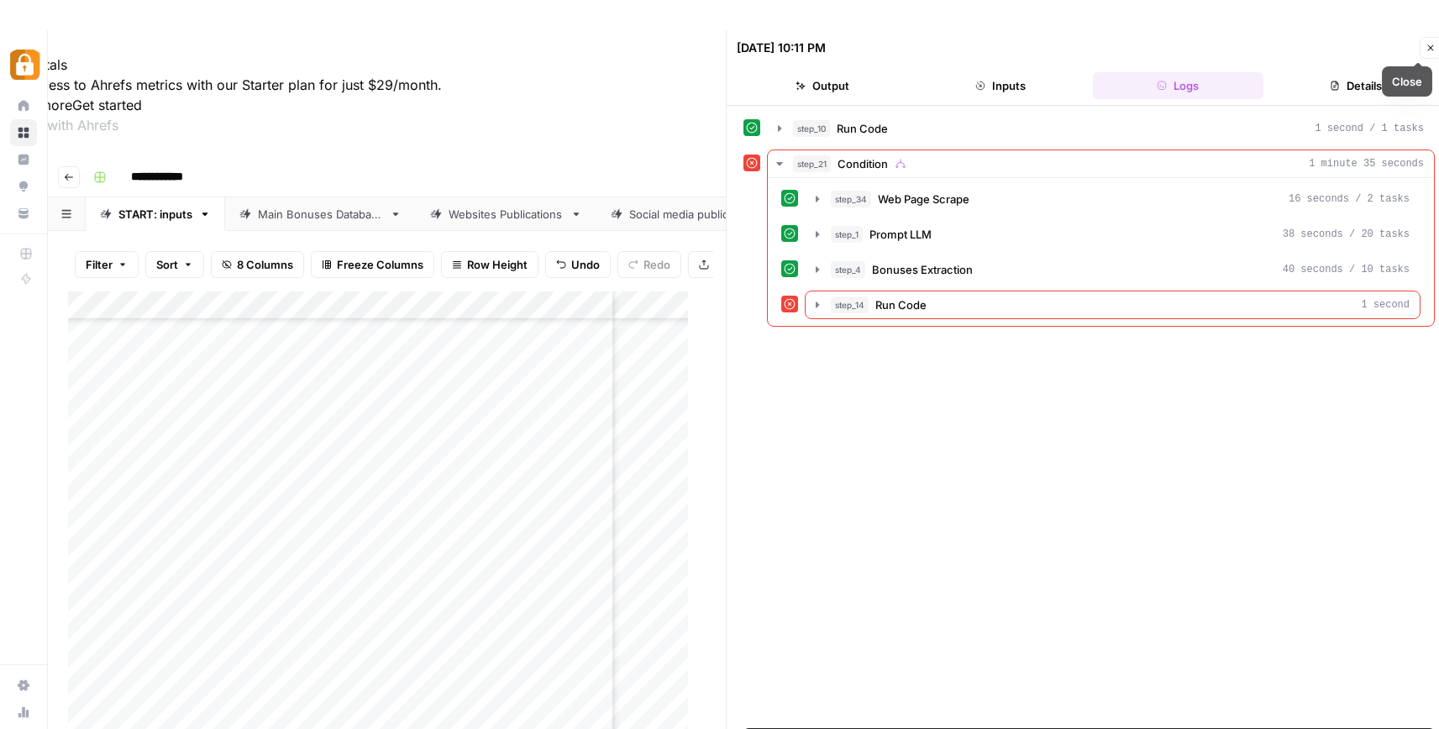
click at [1425, 49] on icon "button" at bounding box center [1430, 48] width 10 height 10
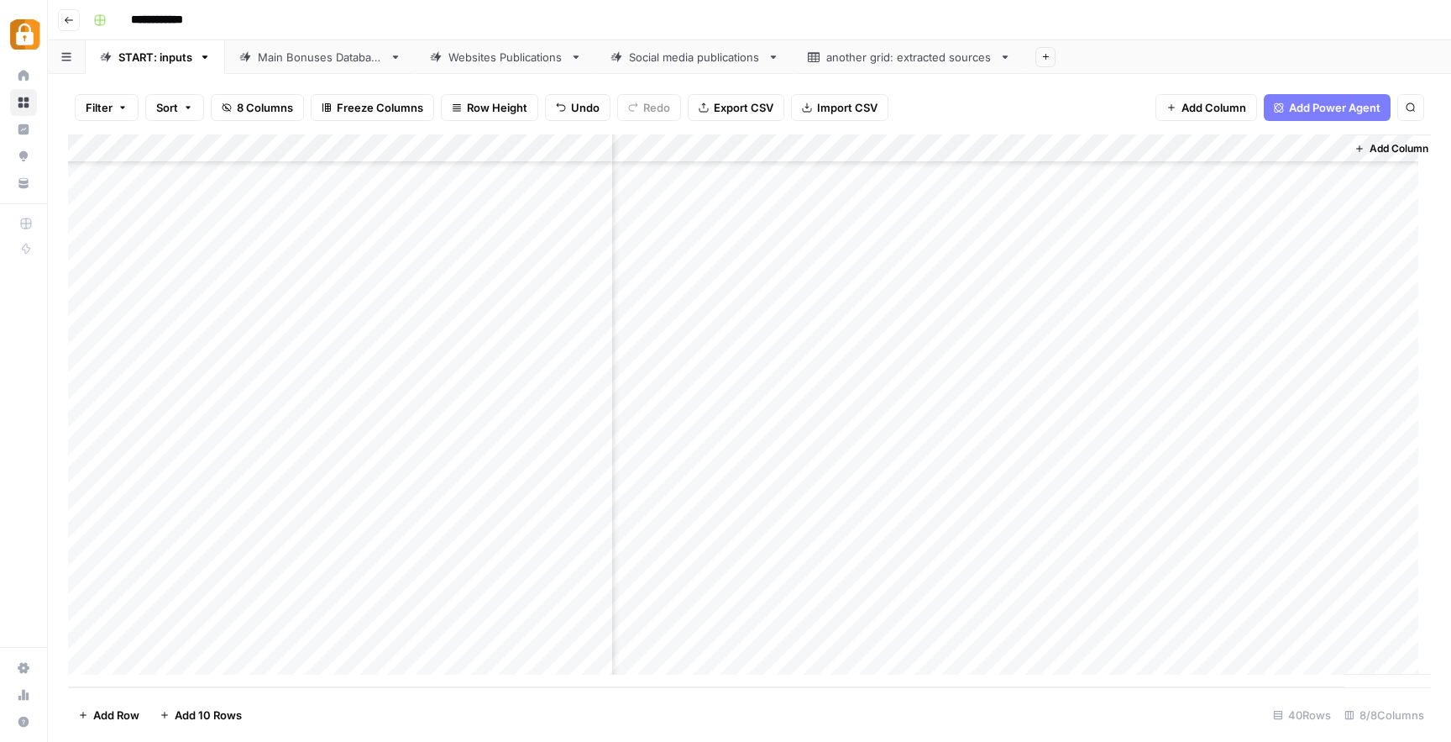
scroll to position [658, 0]
click at [88, 627] on div "Add Column" at bounding box center [749, 410] width 1363 height 553
click at [102, 721] on span "Delete 1 Row" at bounding box center [111, 714] width 67 height 17
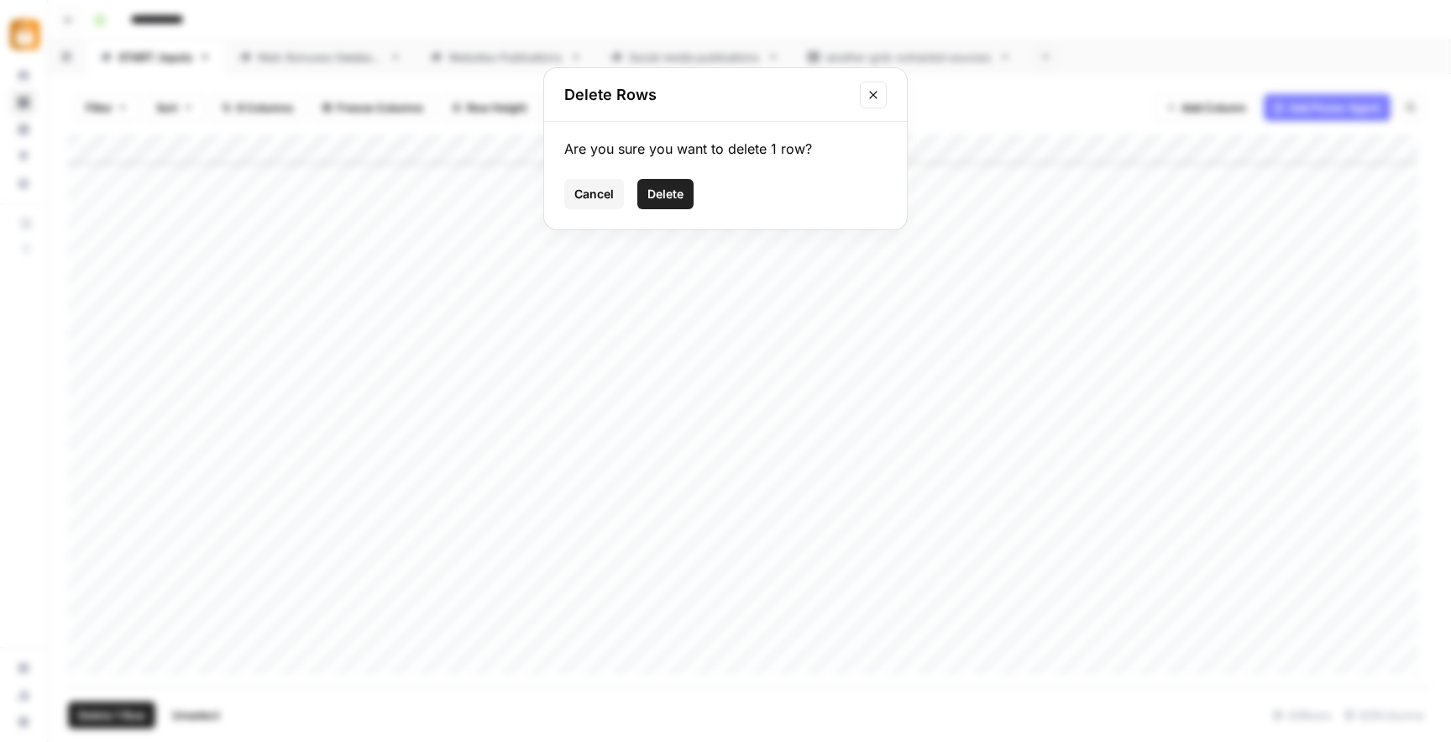
click at [672, 196] on span "Delete" at bounding box center [666, 194] width 36 height 17
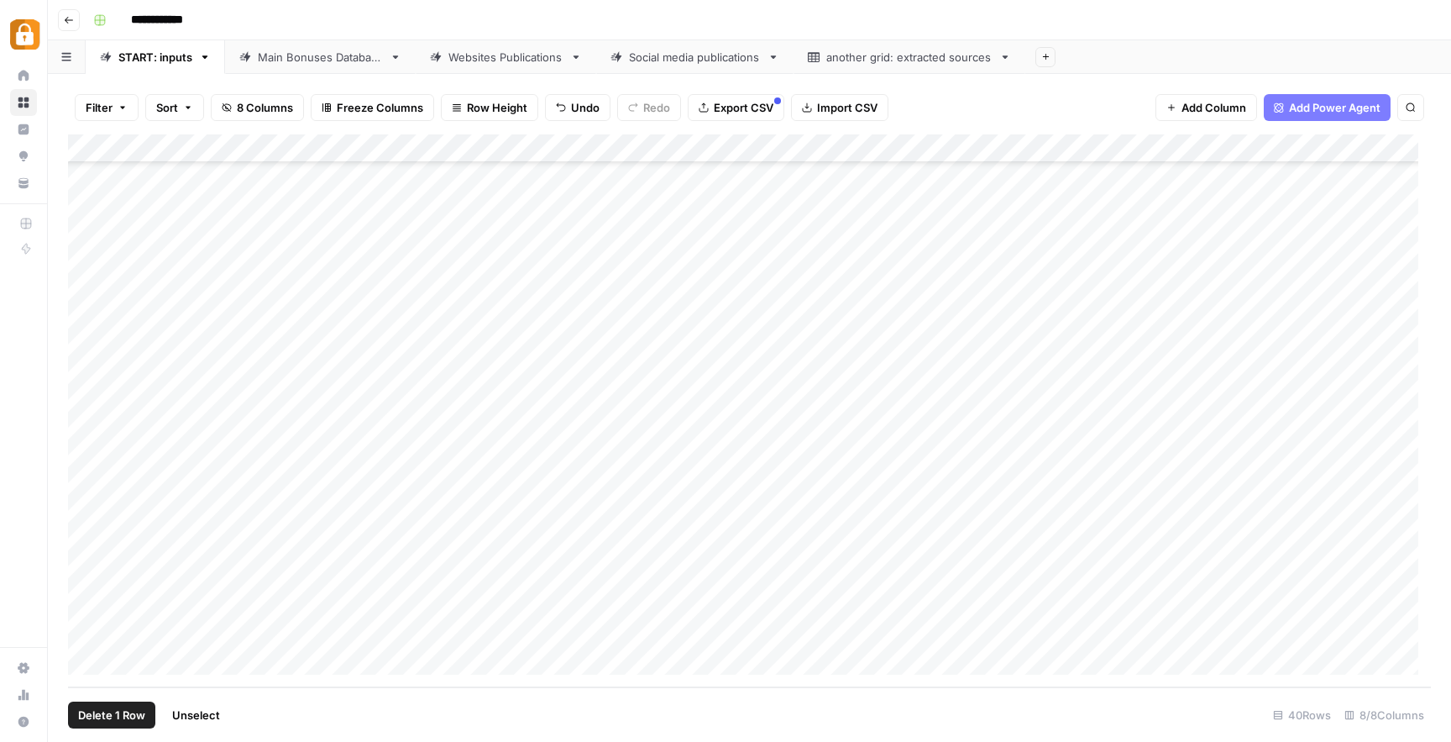
scroll to position [629, 0]
